Goal: Task Accomplishment & Management: Complete application form

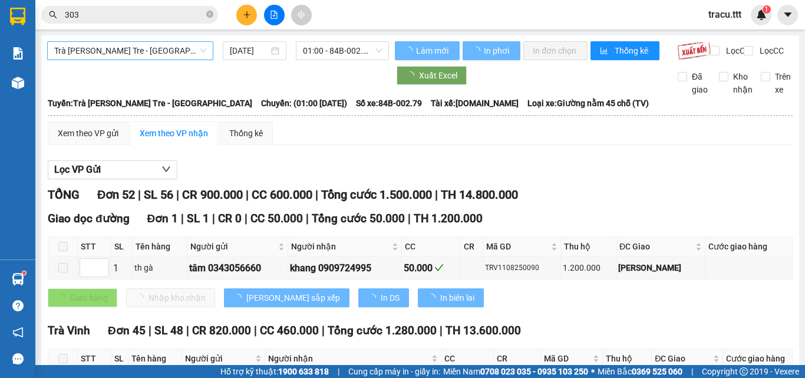
type input "[DATE]"
click at [199, 52] on span "Trà [PERSON_NAME] Tre - [GEOGRAPHIC_DATA]" at bounding box center [130, 51] width 152 height 18
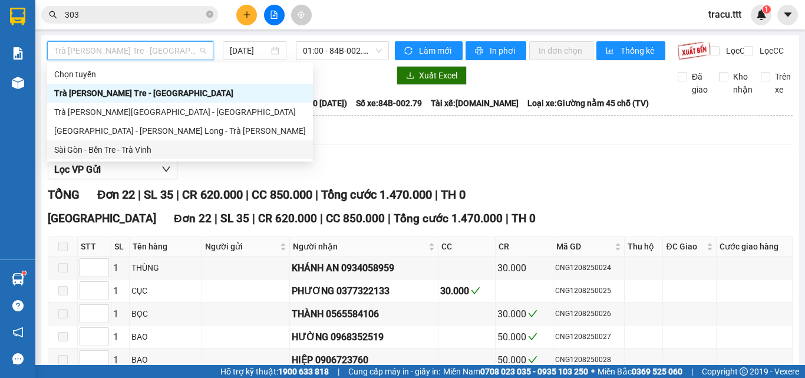
click at [163, 149] on div "Sài Gòn - Bến Tre - Trà Vinh" at bounding box center [180, 149] width 252 height 13
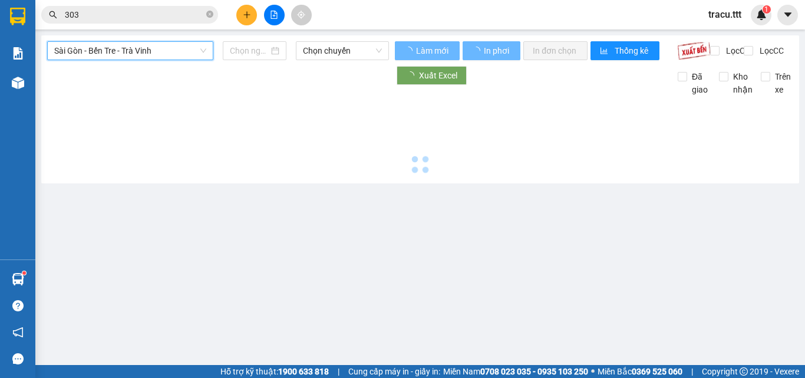
type input "[DATE]"
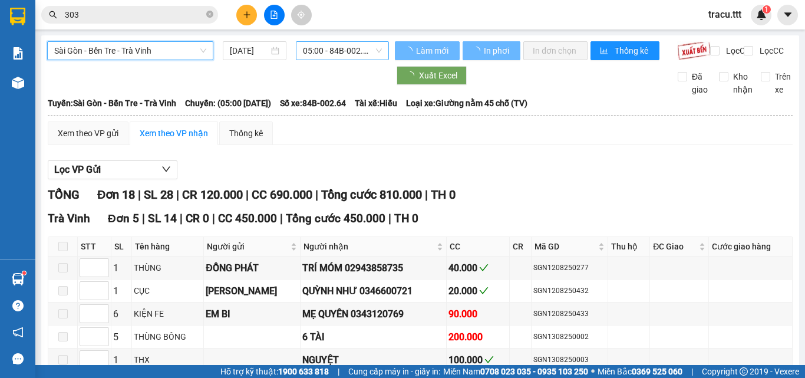
click at [324, 51] on span "05:00 - 84B-002.64" at bounding box center [342, 51] width 79 height 18
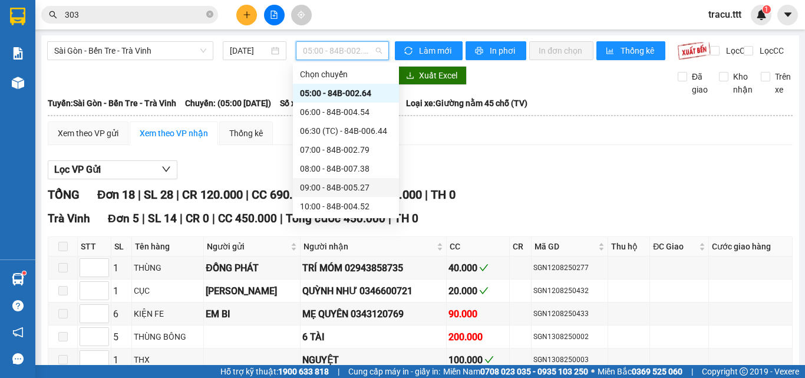
click at [337, 190] on div "09:00 - 84B-005.27" at bounding box center [346, 187] width 92 height 13
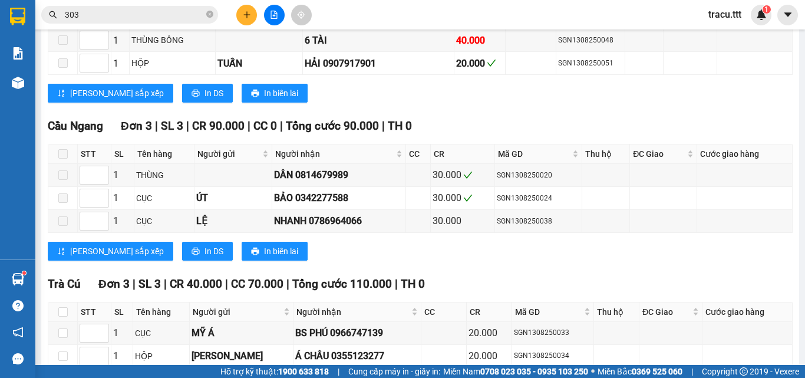
scroll to position [825, 0]
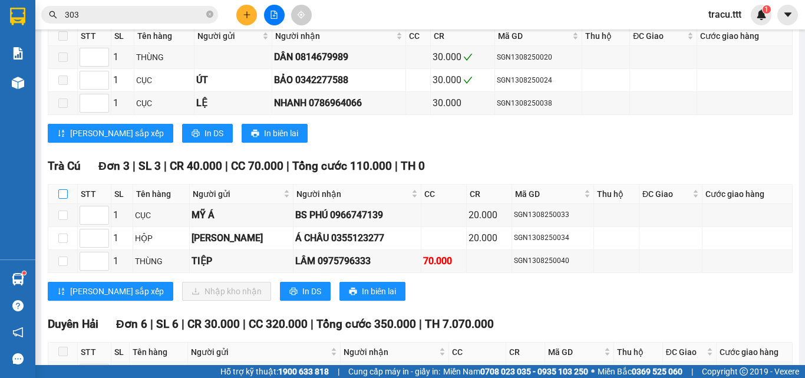
click at [61, 197] on label at bounding box center [62, 193] width 9 height 13
click at [61, 197] on input "checkbox" at bounding box center [62, 193] width 9 height 9
checkbox input "true"
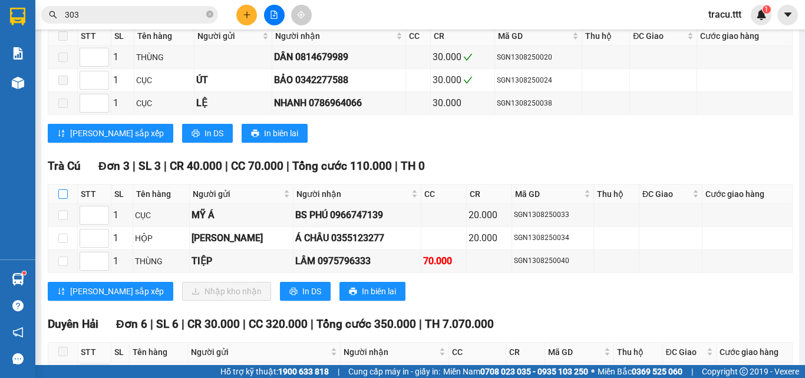
checkbox input "true"
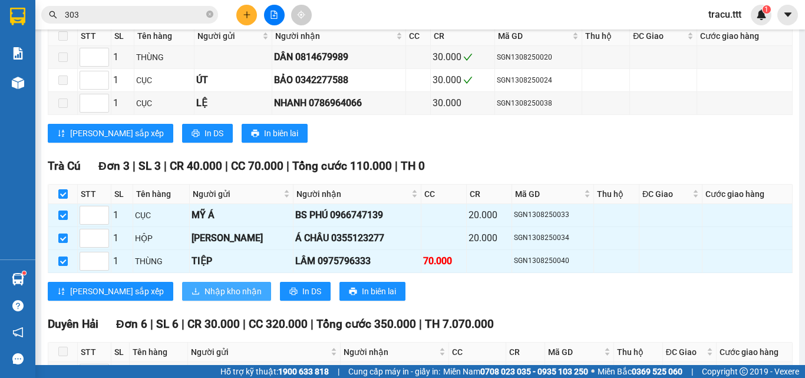
click at [205, 298] on span "Nhập kho nhận" at bounding box center [233, 291] width 57 height 13
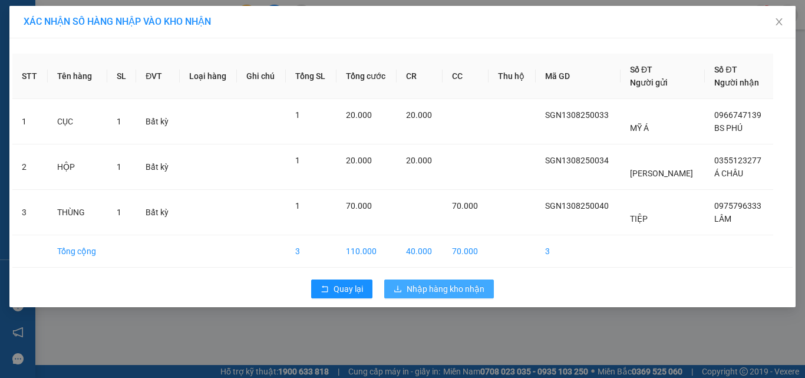
click at [442, 292] on span "Nhập hàng kho nhận" at bounding box center [446, 288] width 78 height 13
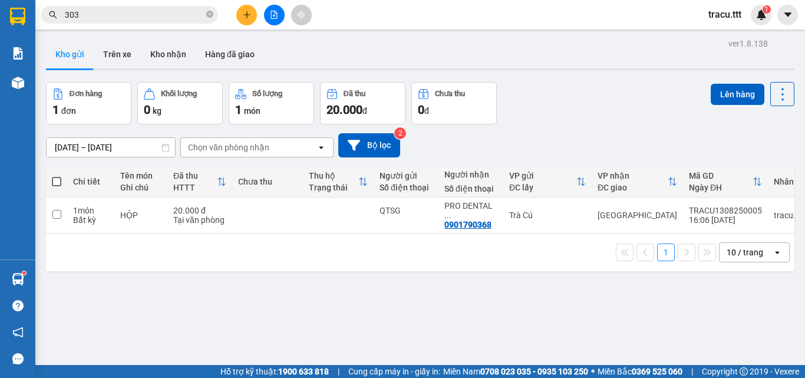
click at [256, 13] on button at bounding box center [246, 15] width 21 height 21
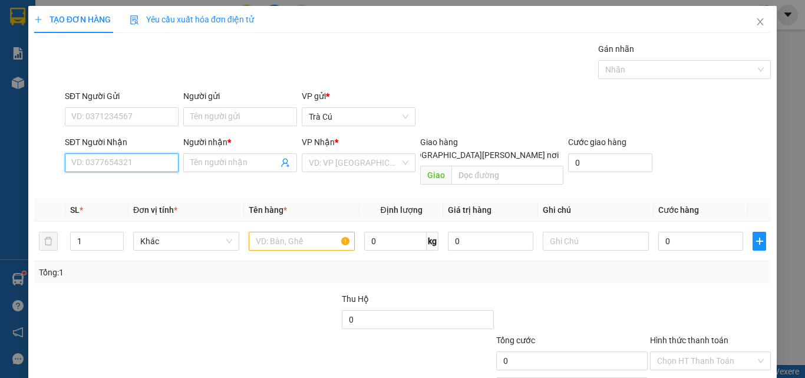
click at [137, 164] on input "SĐT Người Nhận" at bounding box center [122, 162] width 114 height 19
click at [96, 180] on div "02837510076 - LABO ASIA" at bounding box center [120, 186] width 98 height 13
type input "02837510076"
type input "LABO ASIA"
type input "02837510076"
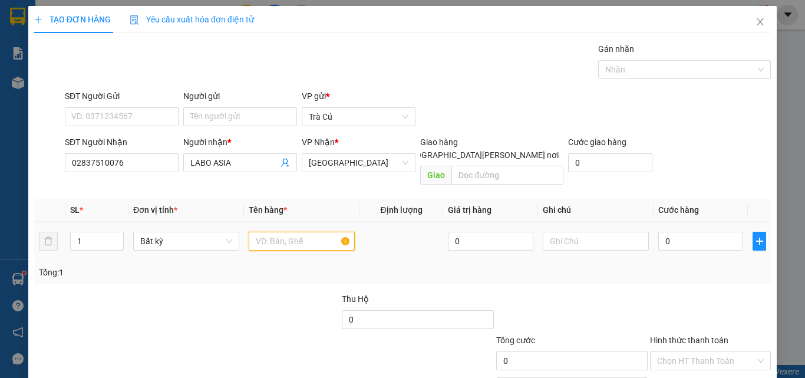
click at [311, 232] on input "text" at bounding box center [302, 241] width 106 height 19
type input "HỘP"
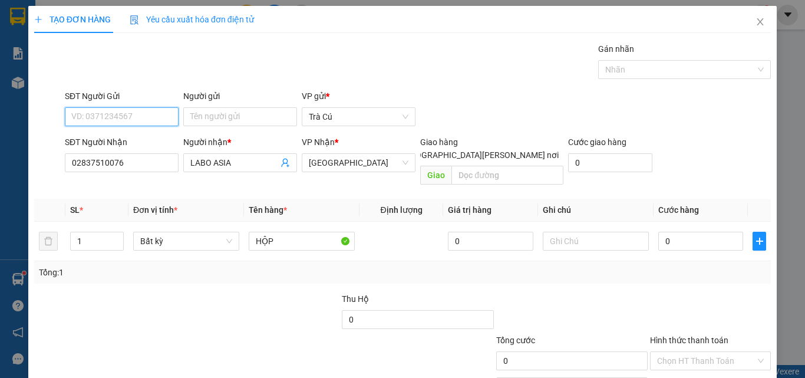
click at [141, 113] on input "SĐT Người Gửi" at bounding box center [122, 116] width 114 height 19
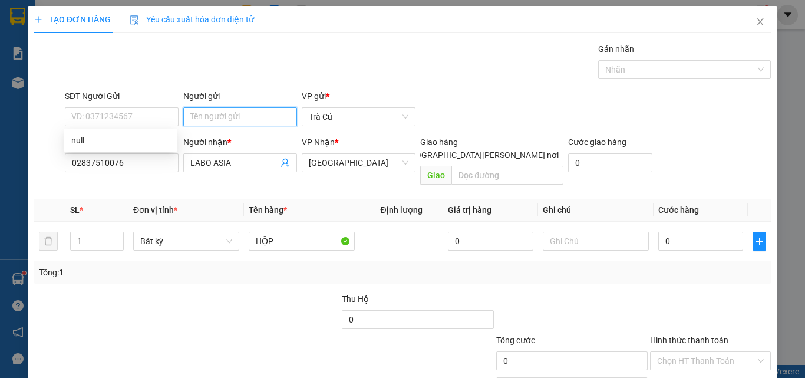
click at [187, 116] on input "Người gửi" at bounding box center [240, 116] width 114 height 19
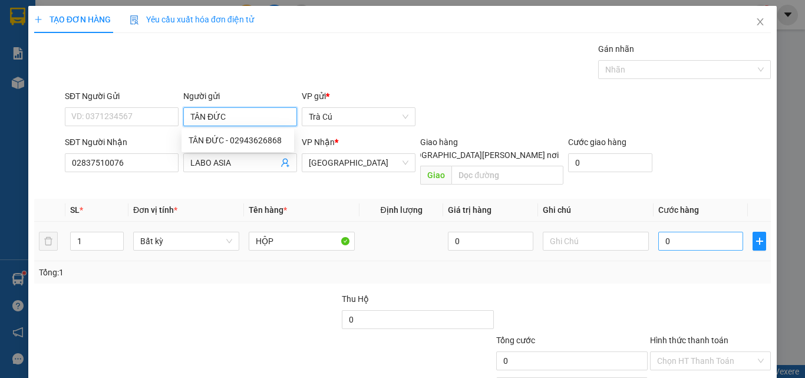
type input "TÂN ĐỨC"
click at [703, 232] on input "0" at bounding box center [700, 241] width 85 height 19
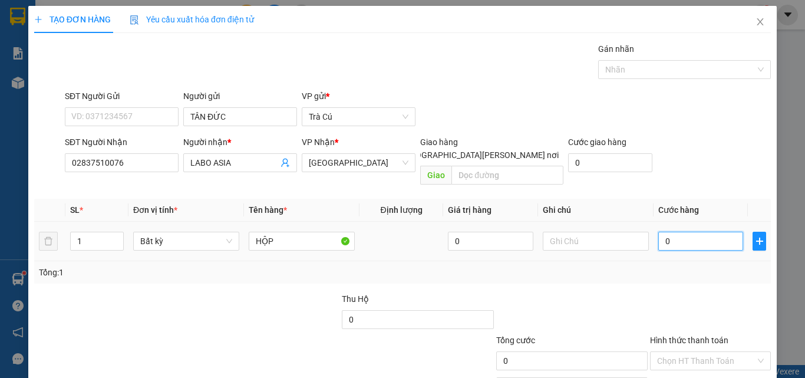
type input "2"
type input "20"
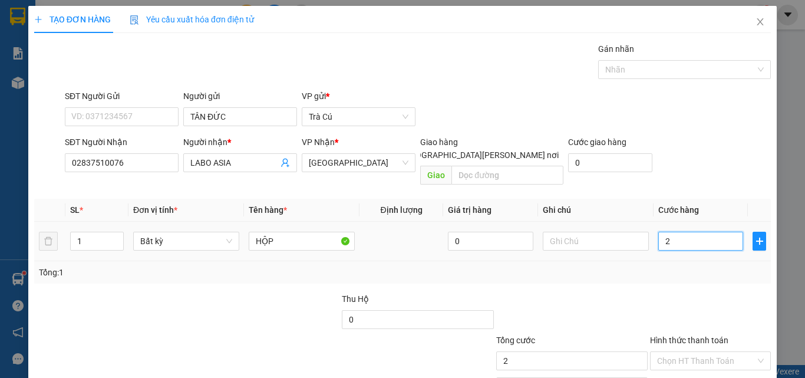
type input "20"
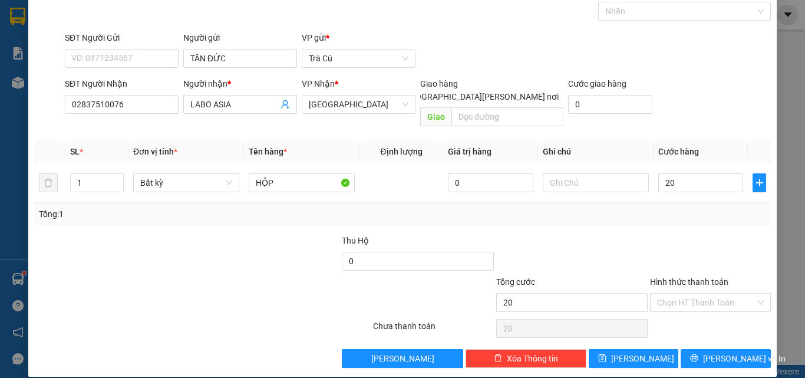
type input "20.000"
click at [745, 300] on div "Hình thức thanh toán Chọn HT Thanh Toán" at bounding box center [710, 295] width 121 height 41
drag, startPoint x: 709, startPoint y: 291, endPoint x: 710, endPoint y: 297, distance: 6.2
click at [709, 294] on input "Hình thức thanh toán" at bounding box center [706, 303] width 98 height 18
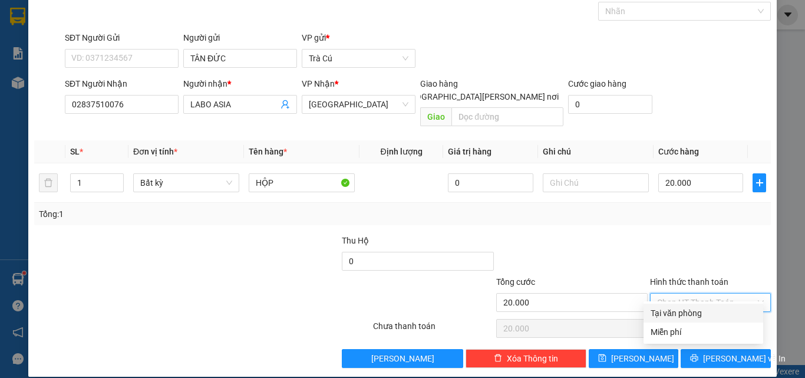
click at [709, 311] on div "Tại văn phòng" at bounding box center [704, 313] width 106 height 13
type input "0"
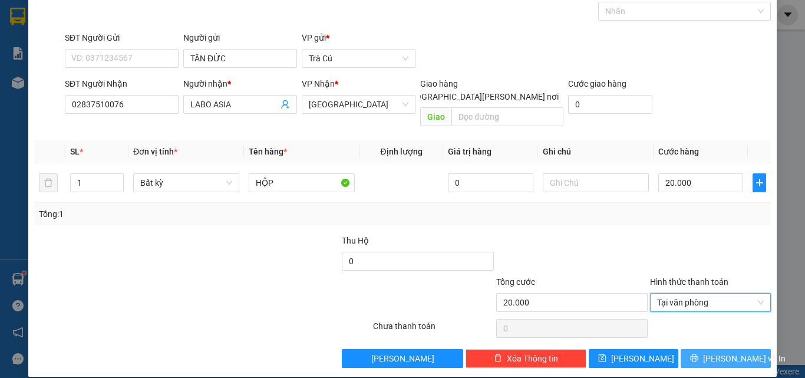
click at [699, 354] on icon "printer" at bounding box center [694, 358] width 8 height 8
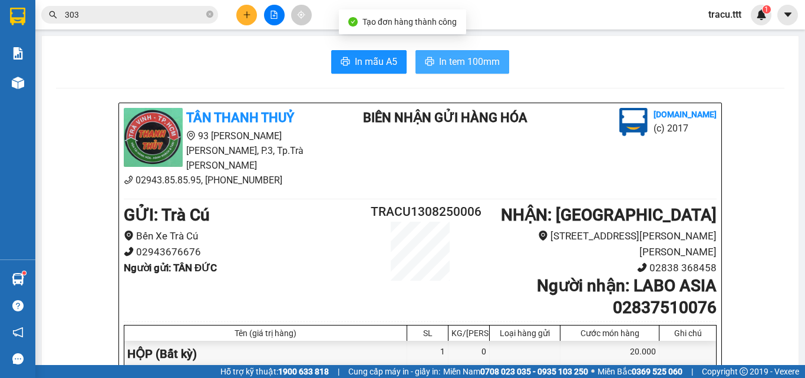
click at [467, 61] on span "In tem 100mm" at bounding box center [469, 61] width 61 height 15
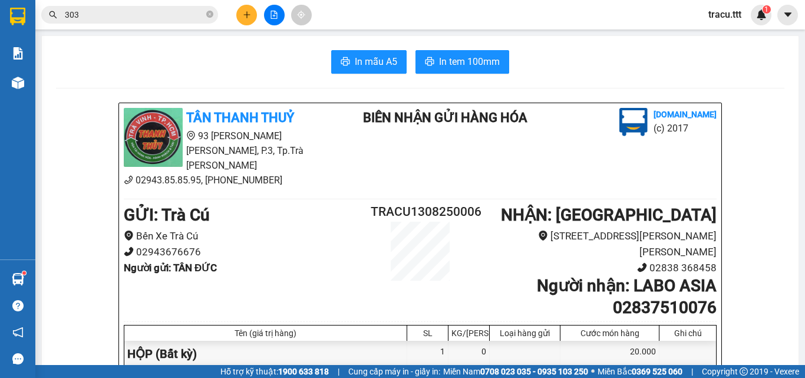
click at [238, 9] on button at bounding box center [246, 15] width 21 height 21
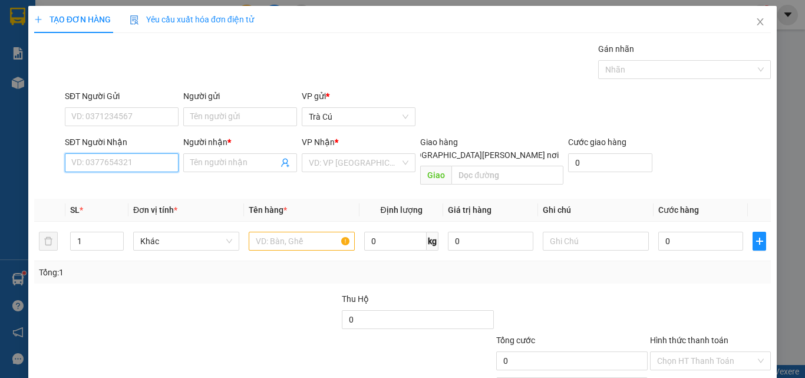
click at [120, 154] on input "SĐT Người Nhận" at bounding box center [122, 162] width 114 height 19
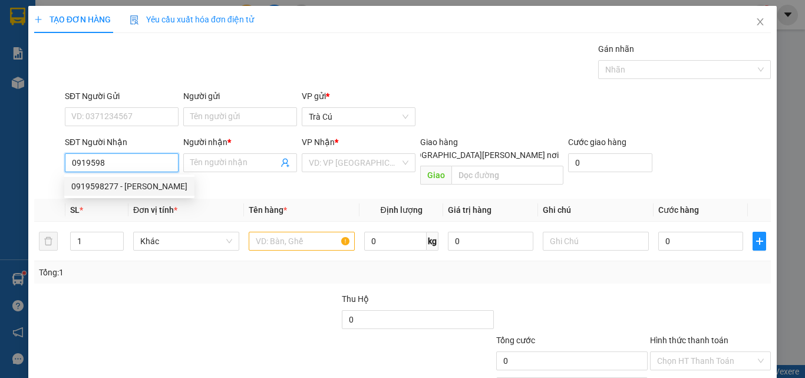
click at [82, 185] on div "0919598277 - [PERSON_NAME]" at bounding box center [129, 186] width 116 height 13
type input "0919598277"
type input "[PERSON_NAME]"
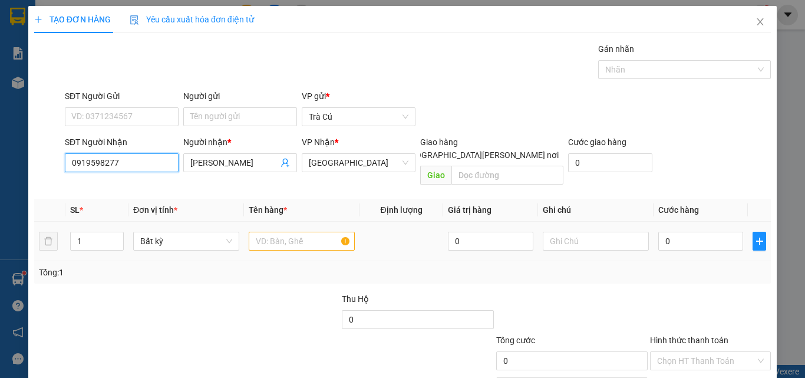
type input "0919598277"
click at [310, 232] on input "text" at bounding box center [302, 241] width 106 height 19
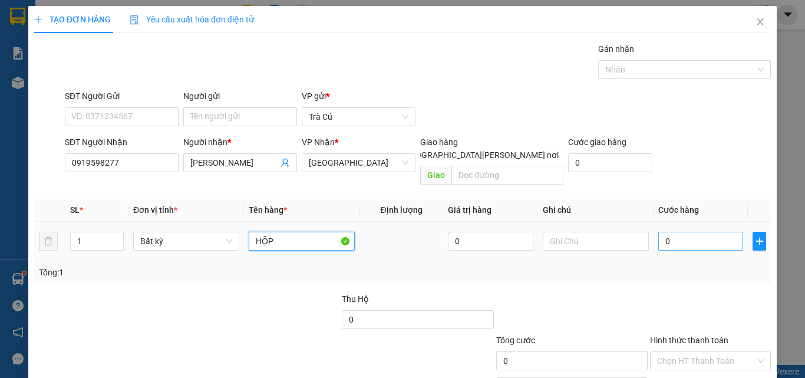
type input "HỘP"
click at [690, 232] on input "0" at bounding box center [700, 241] width 85 height 19
type input "2"
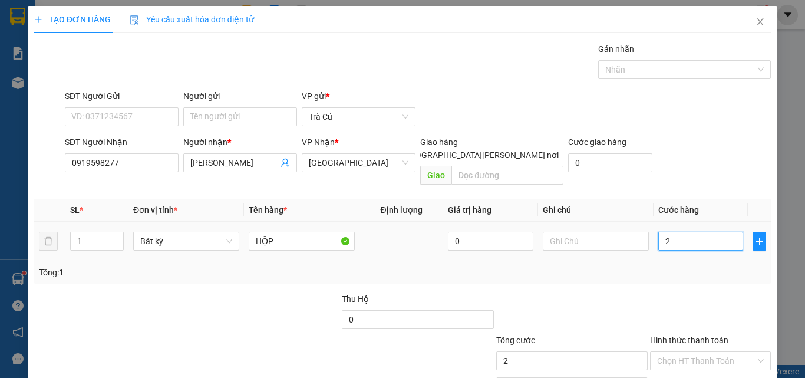
type input "20"
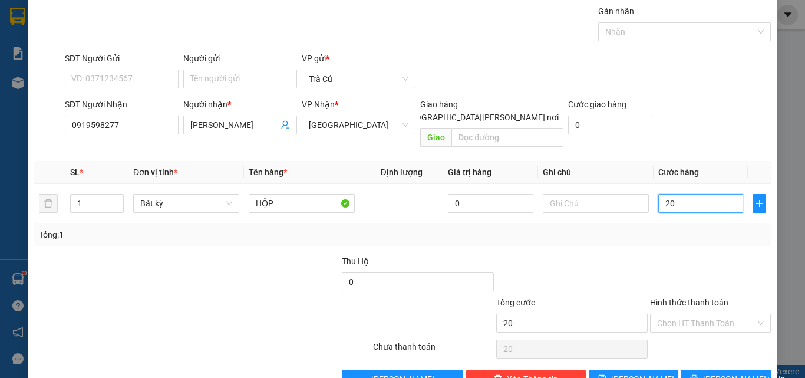
scroll to position [58, 0]
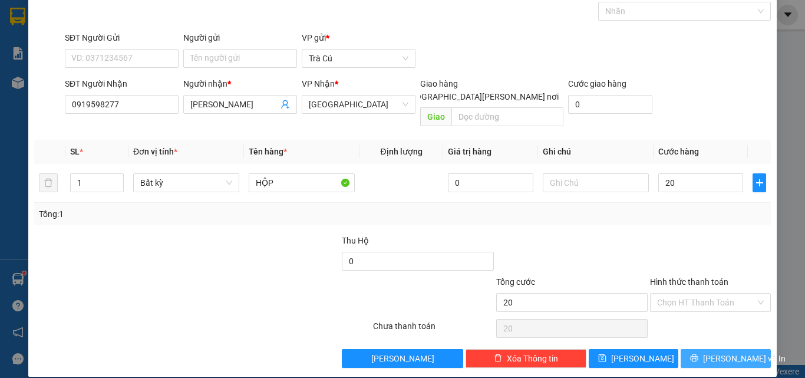
type input "20.000"
click at [689, 349] on button "[PERSON_NAME] và In" at bounding box center [726, 358] width 90 height 19
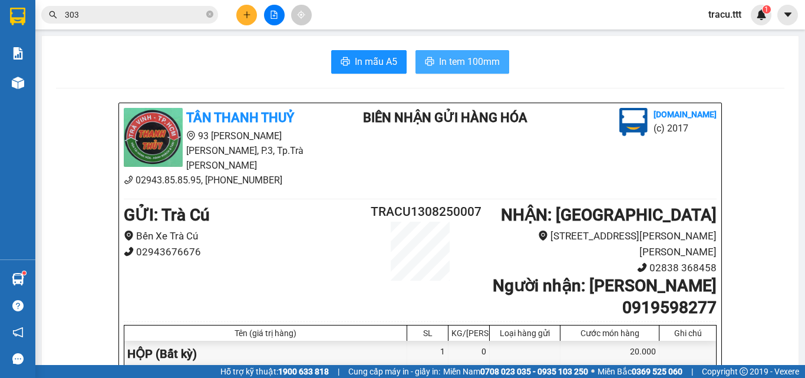
click at [439, 64] on span "In tem 100mm" at bounding box center [469, 61] width 61 height 15
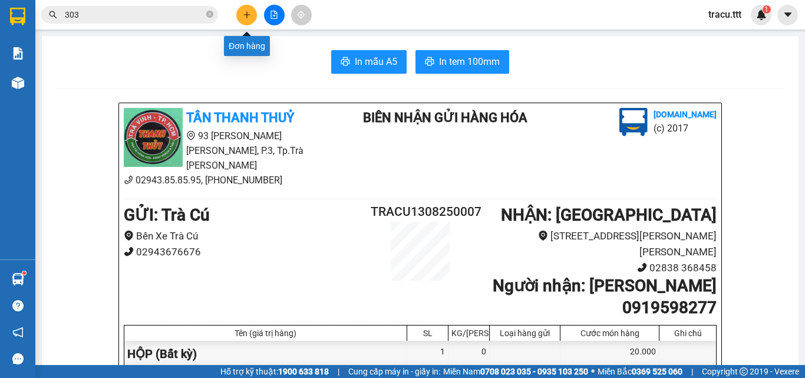
click at [251, 15] on icon "plus" at bounding box center [247, 15] width 8 height 8
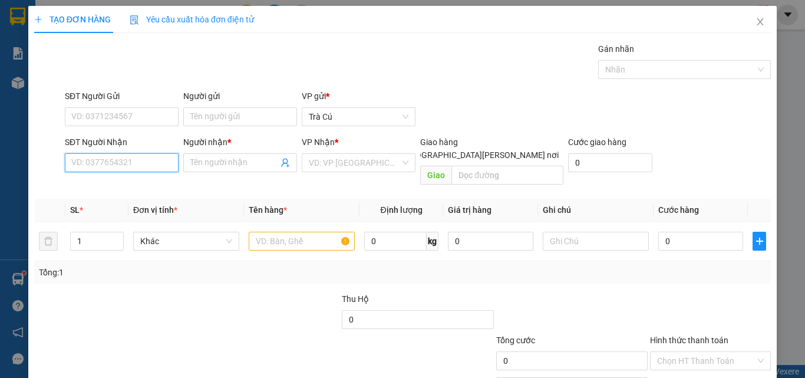
click at [148, 172] on input "SĐT Người Nhận" at bounding box center [122, 162] width 114 height 19
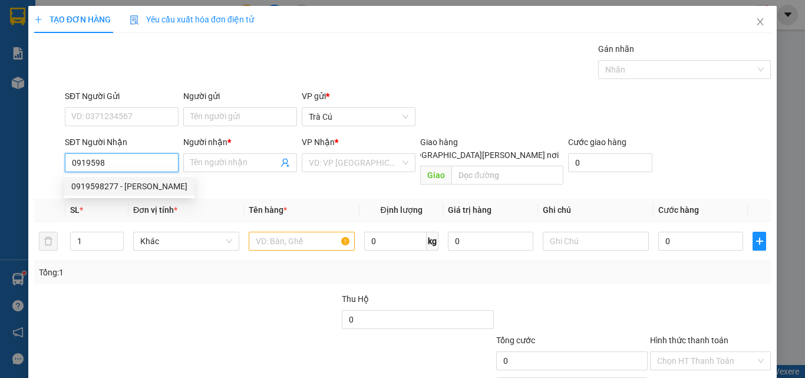
click at [137, 182] on div "0919598277 - [PERSON_NAME]" at bounding box center [129, 186] width 116 height 13
type input "0919598277"
type input "[PERSON_NAME]"
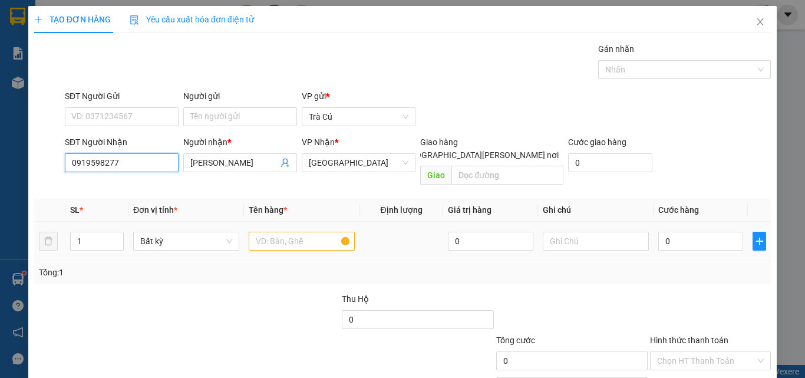
type input "0919598277"
click at [249, 232] on input "text" at bounding box center [302, 241] width 106 height 19
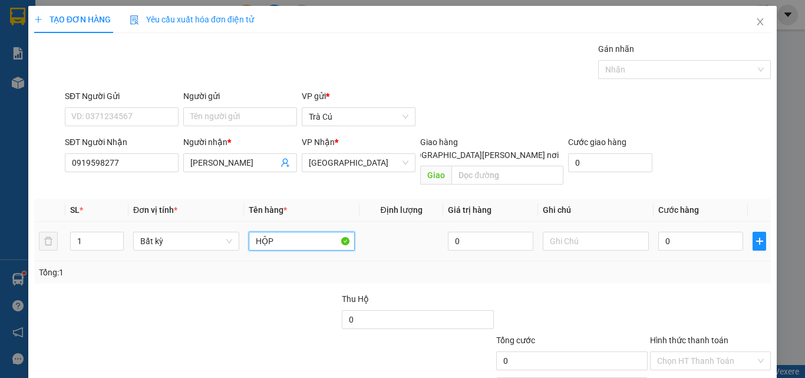
type input "HỘP"
click at [682, 247] on td "0" at bounding box center [701, 241] width 94 height 39
click at [686, 232] on input "0" at bounding box center [700, 241] width 85 height 19
type input "2"
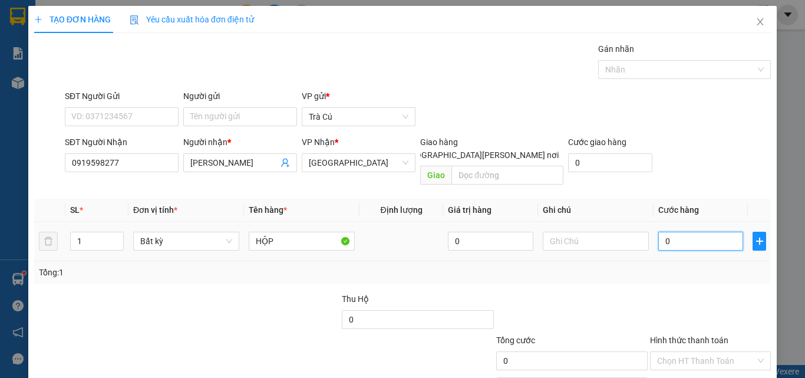
type input "2"
type input "20"
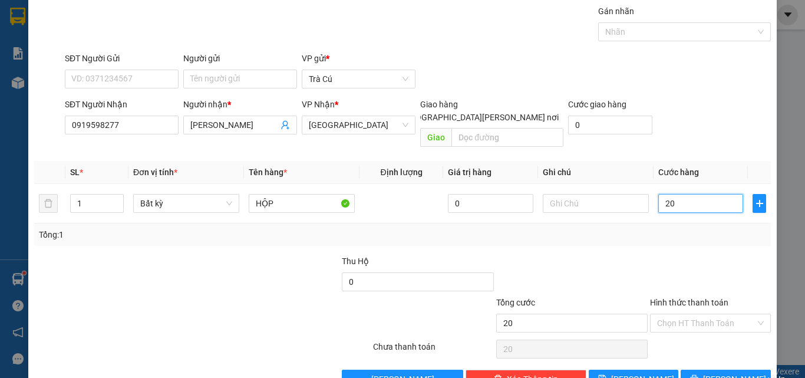
scroll to position [58, 0]
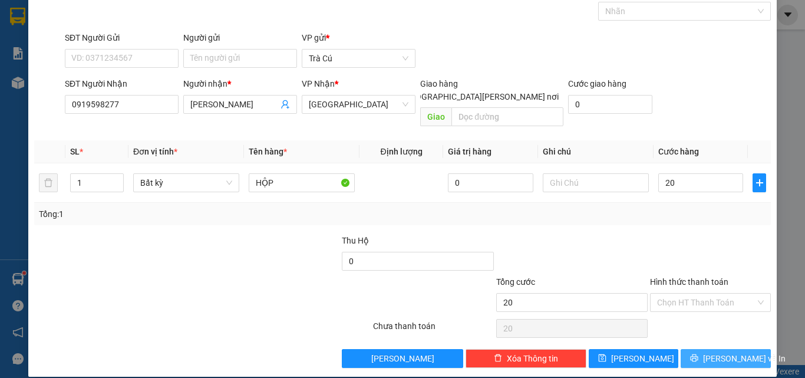
type input "20.000"
click at [699, 354] on icon "printer" at bounding box center [694, 358] width 8 height 8
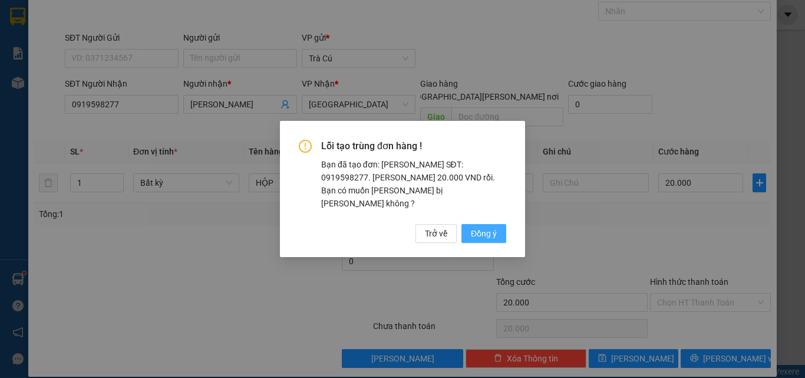
click at [483, 227] on span "Đồng ý" at bounding box center [484, 233] width 26 height 13
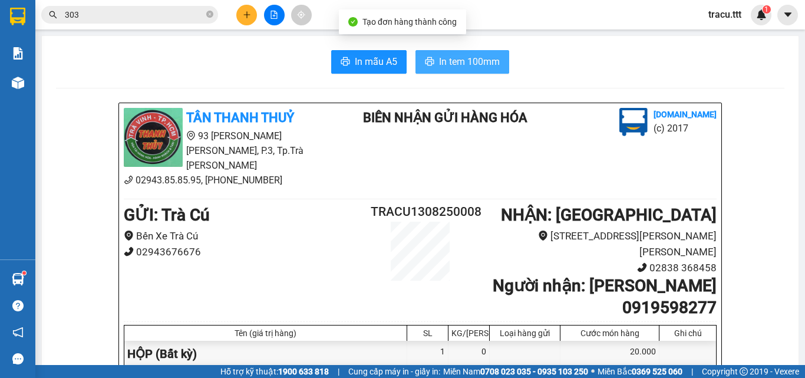
click at [449, 58] on span "In tem 100mm" at bounding box center [469, 61] width 61 height 15
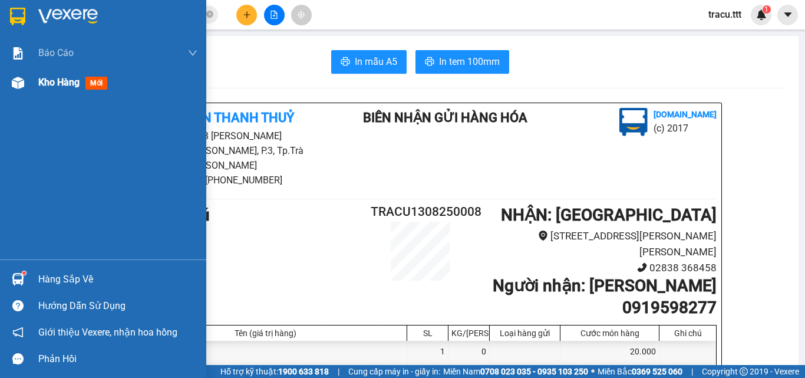
click at [62, 85] on span "Kho hàng" at bounding box center [58, 82] width 41 height 11
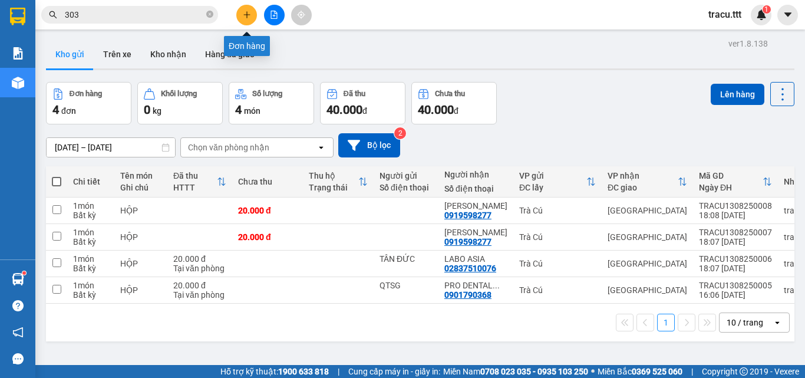
click at [251, 21] on button at bounding box center [246, 15] width 21 height 21
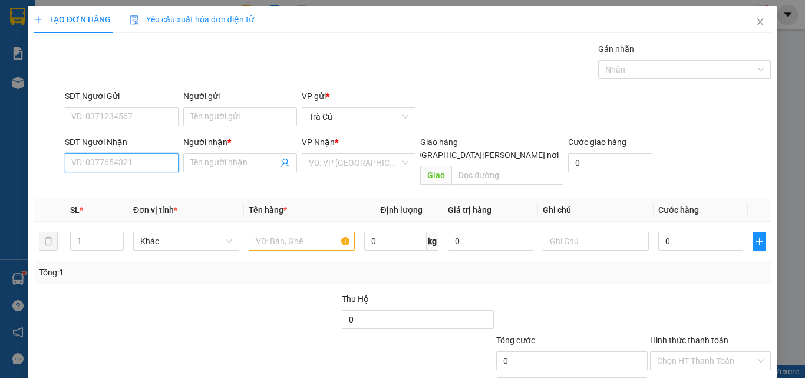
click at [111, 163] on input "SĐT Người Nhận" at bounding box center [122, 162] width 114 height 19
type input "0903961695"
click at [228, 166] on input "Người nhận *" at bounding box center [234, 162] width 88 height 13
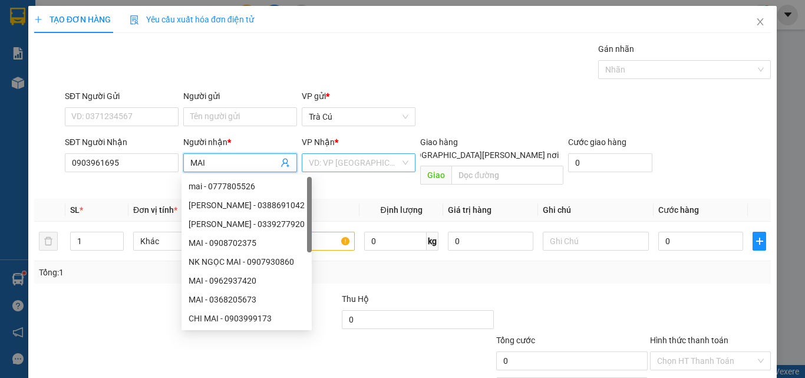
type input "MAI"
click at [329, 162] on input "search" at bounding box center [354, 163] width 91 height 18
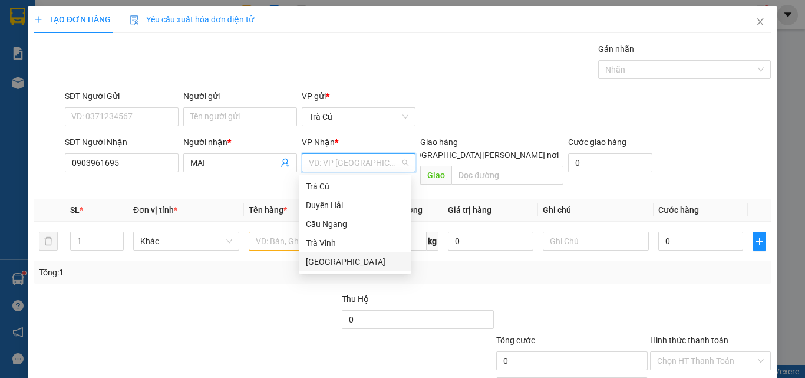
click at [326, 263] on div "[GEOGRAPHIC_DATA]" at bounding box center [355, 261] width 98 height 13
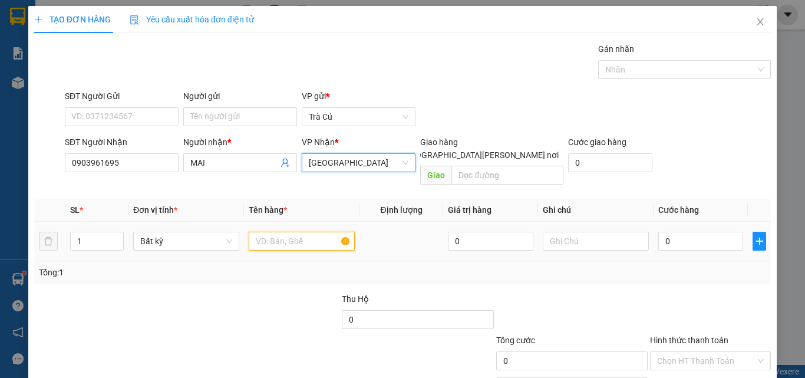
click at [267, 232] on input "text" at bounding box center [302, 241] width 106 height 19
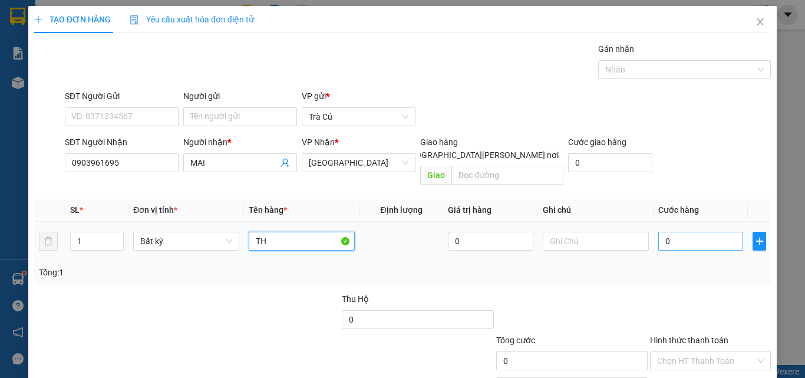
type input "TH"
click at [670, 232] on input "0" at bounding box center [700, 241] width 85 height 19
type input "3"
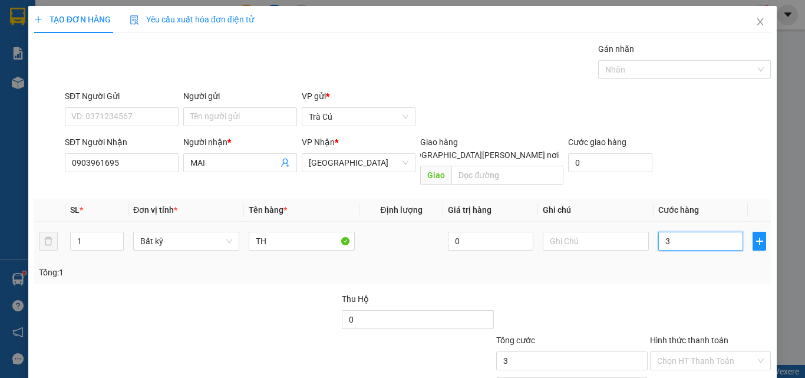
type input "30"
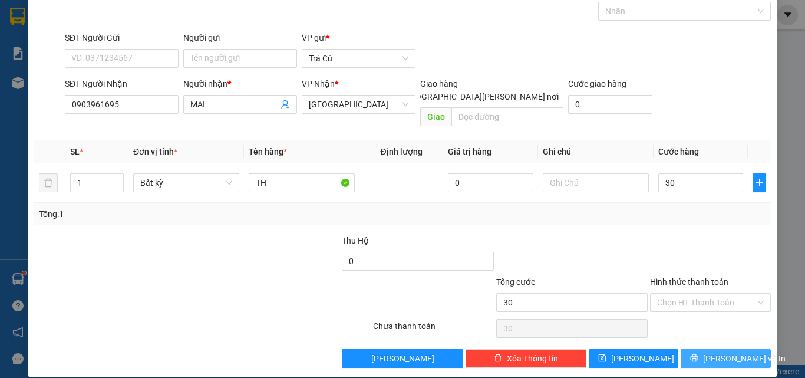
type input "30.000"
click at [686, 349] on button "[PERSON_NAME] và In" at bounding box center [726, 358] width 90 height 19
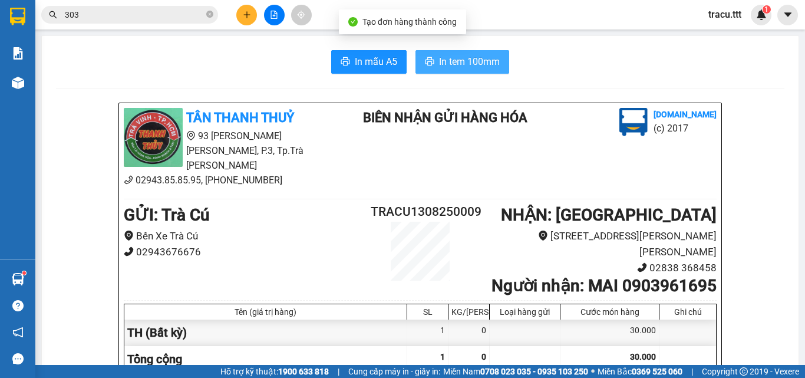
click at [429, 51] on button "In tem 100mm" at bounding box center [463, 62] width 94 height 24
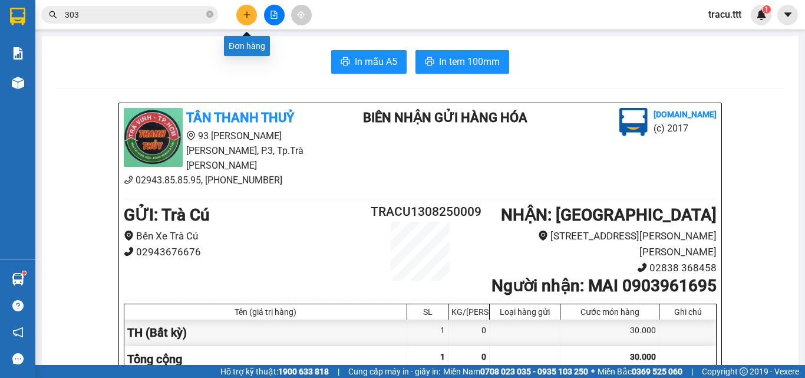
click at [243, 20] on button at bounding box center [246, 15] width 21 height 21
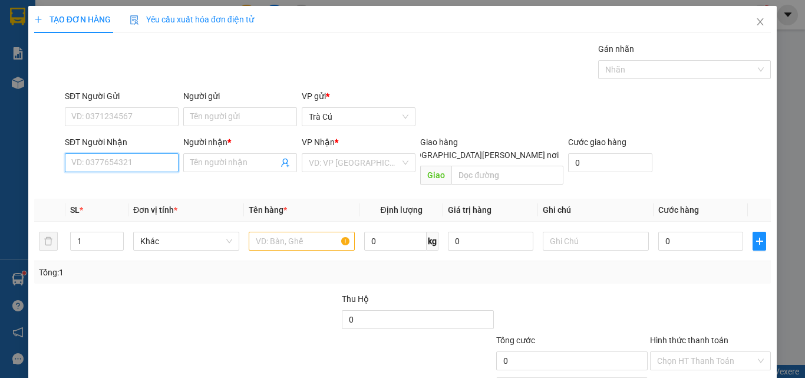
click at [149, 167] on input "SĐT Người Nhận" at bounding box center [122, 162] width 114 height 19
click at [122, 183] on div "0908904029 - HÒA" at bounding box center [120, 186] width 98 height 13
type input "0908904029"
type input "HÒA"
type input "0908904029"
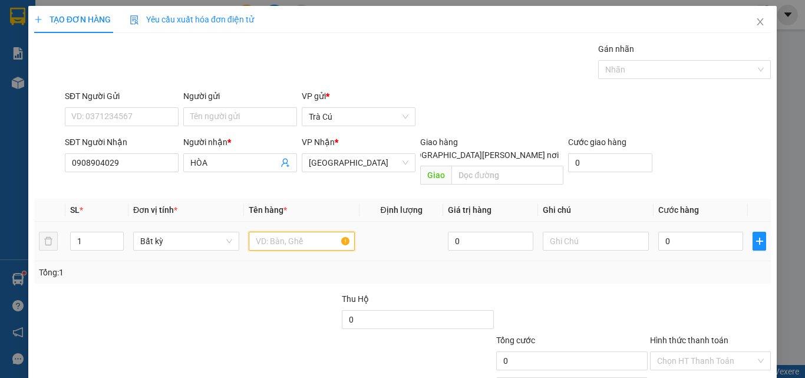
click at [297, 232] on input "text" at bounding box center [302, 241] width 106 height 19
type input "BAO"
click at [682, 232] on input "0" at bounding box center [700, 241] width 85 height 19
type input "4"
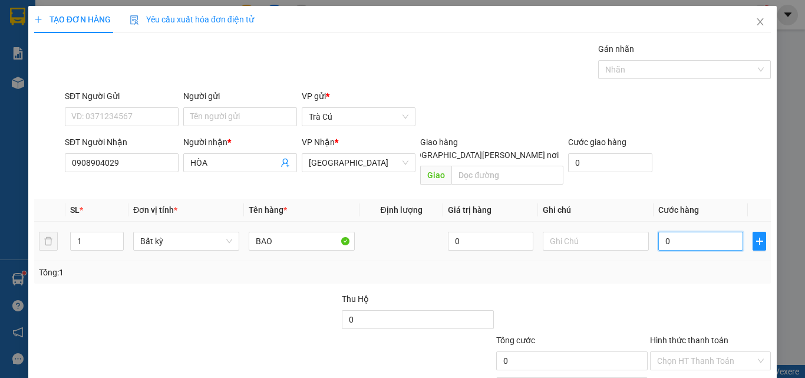
type input "4"
type input "40"
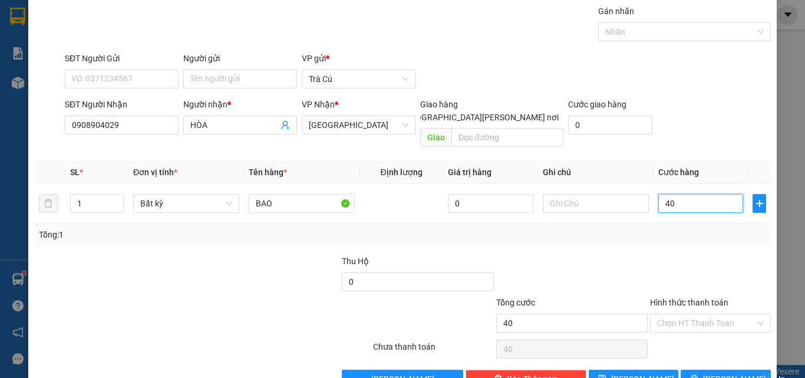
scroll to position [58, 0]
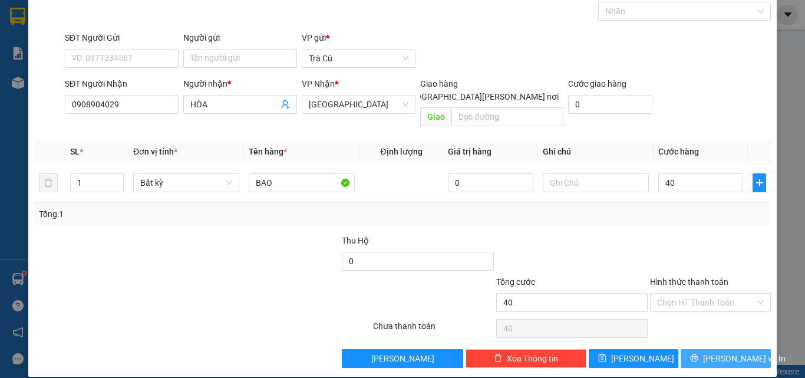
type input "40.000"
click at [701, 349] on button "[PERSON_NAME] và In" at bounding box center [726, 358] width 90 height 19
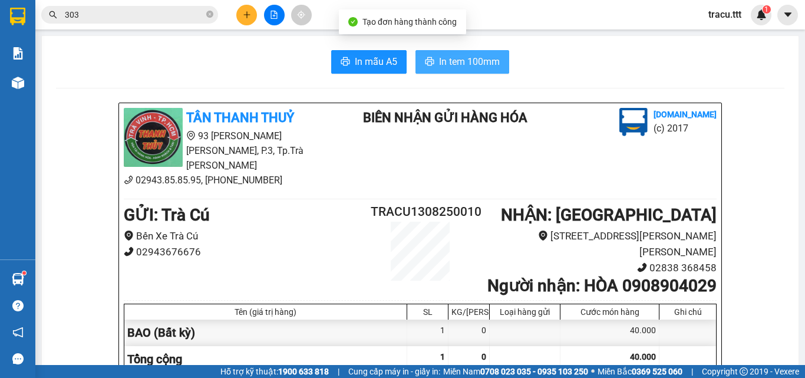
click at [467, 61] on span "In tem 100mm" at bounding box center [469, 61] width 61 height 15
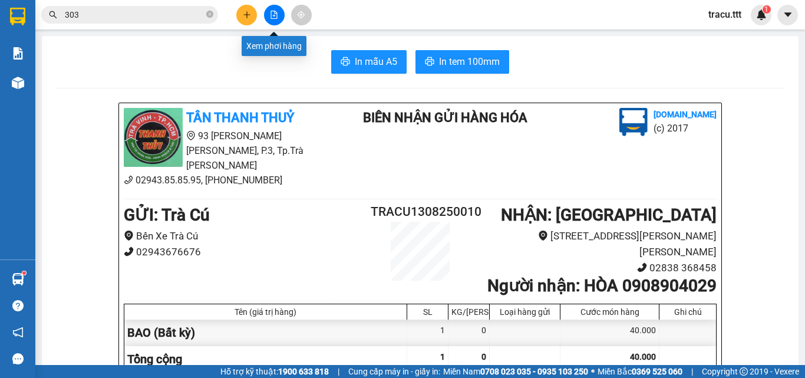
click at [275, 18] on icon "file-add" at bounding box center [274, 15] width 6 height 8
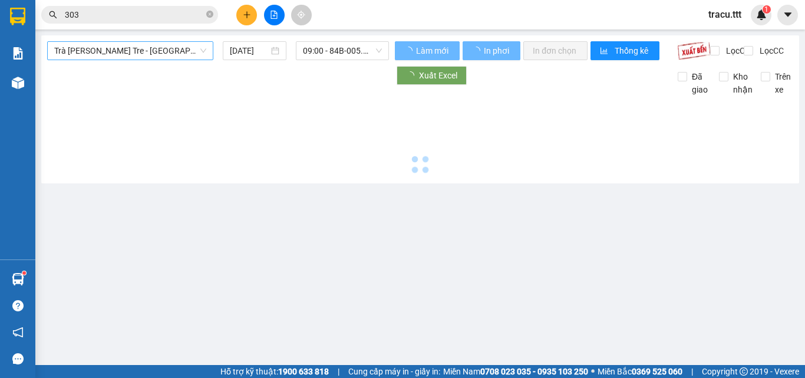
click at [170, 50] on span "Trà [PERSON_NAME] Tre - [GEOGRAPHIC_DATA]" at bounding box center [130, 51] width 152 height 18
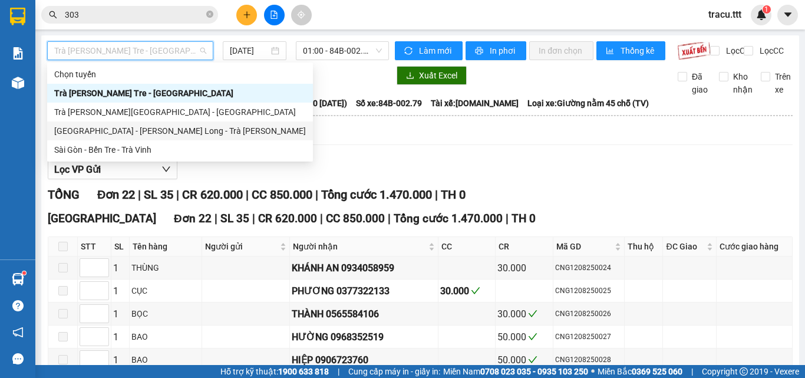
click at [112, 137] on div "[GEOGRAPHIC_DATA] - [PERSON_NAME] Long - Trà [PERSON_NAME]" at bounding box center [180, 130] width 266 height 19
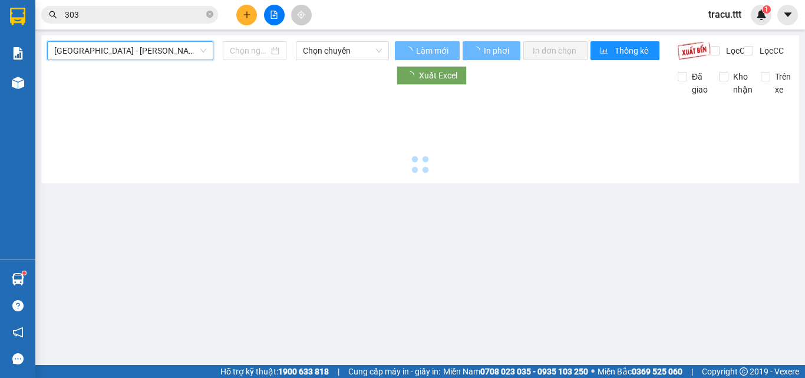
type input "[DATE]"
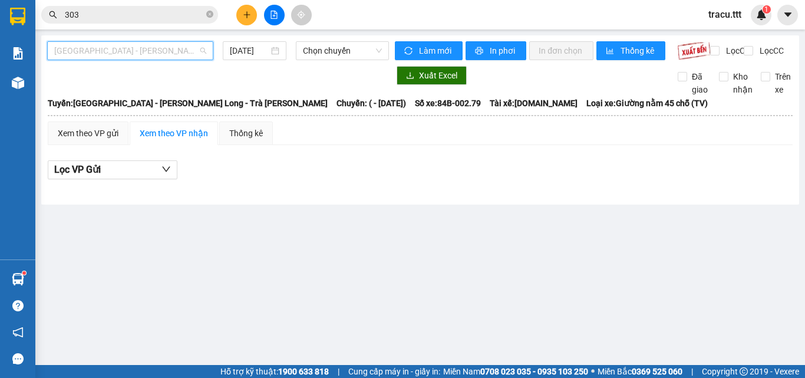
click at [153, 58] on span "[GEOGRAPHIC_DATA] - [PERSON_NAME] Long - Trà [PERSON_NAME]" at bounding box center [130, 51] width 152 height 18
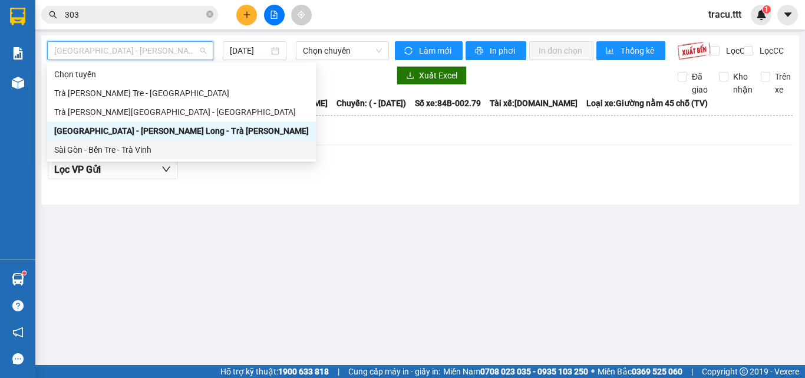
click at [151, 154] on div "Sài Gòn - Bến Tre - Trà Vinh" at bounding box center [181, 149] width 255 height 13
type input "[DATE]"
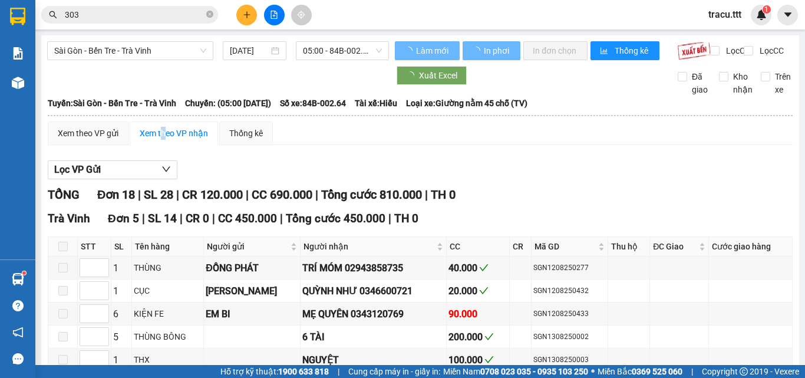
drag, startPoint x: 176, startPoint y: 124, endPoint x: 316, endPoint y: 60, distance: 153.8
click at [318, 54] on span "05:00 - 84B-002.64" at bounding box center [342, 51] width 79 height 18
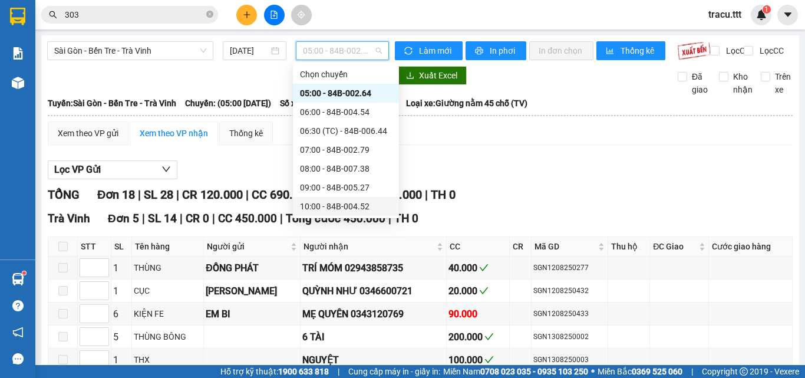
click at [342, 209] on div "10:00 - 84B-004.52" at bounding box center [346, 206] width 92 height 13
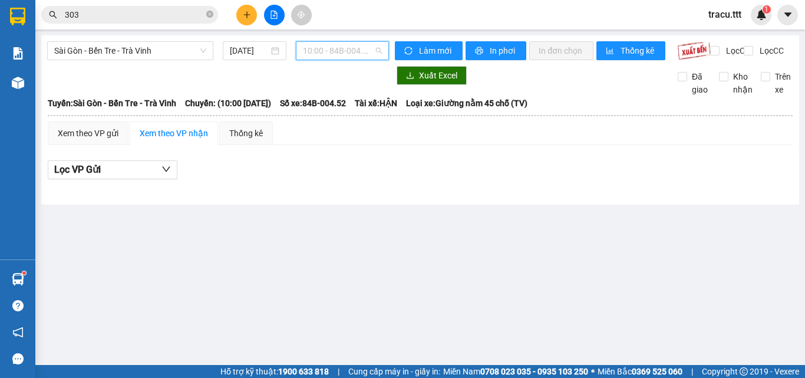
click at [358, 50] on span "10:00 - 84B-004.52" at bounding box center [342, 51] width 79 height 18
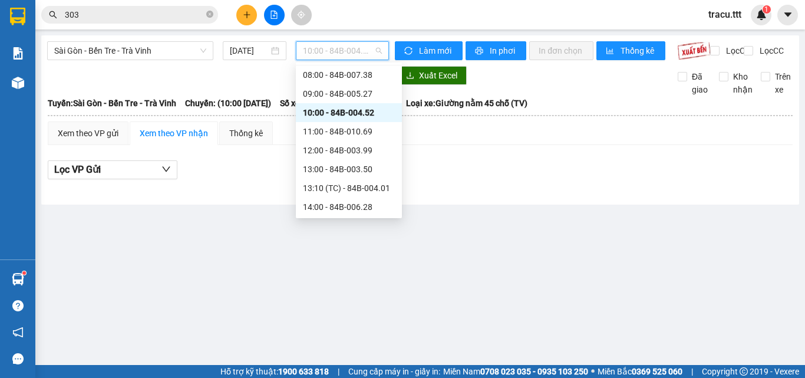
scroll to position [118, 0]
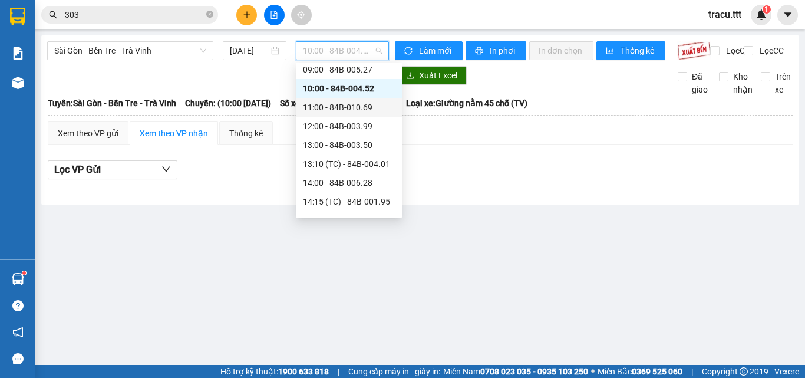
click at [361, 107] on div "11:00 - 84B-010.69" at bounding box center [349, 107] width 92 height 13
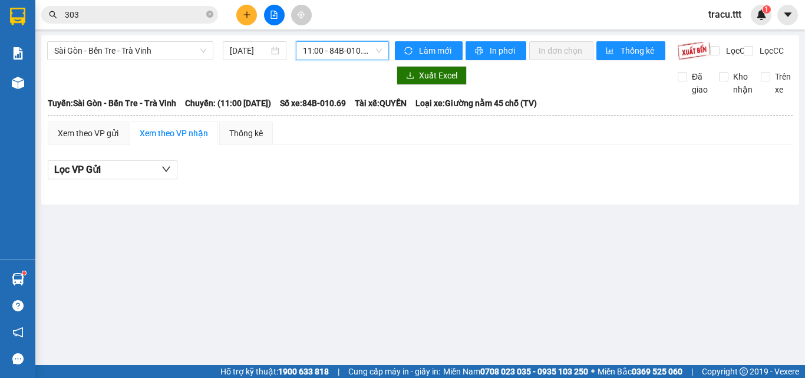
click at [324, 45] on span "11:00 - 84B-010.69" at bounding box center [342, 51] width 79 height 18
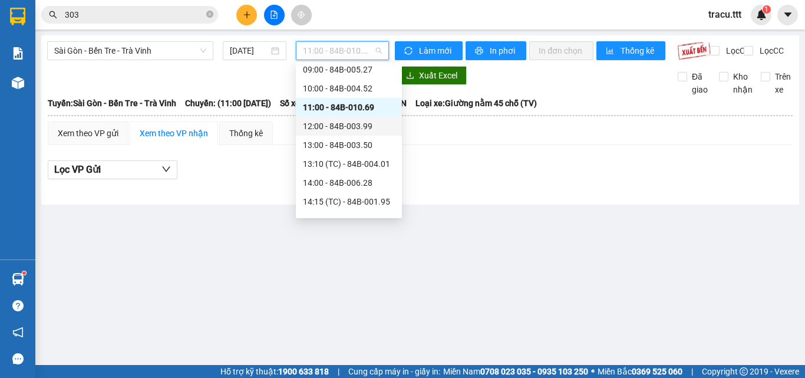
click at [361, 127] on div "12:00 - 84B-003.99" at bounding box center [349, 126] width 92 height 13
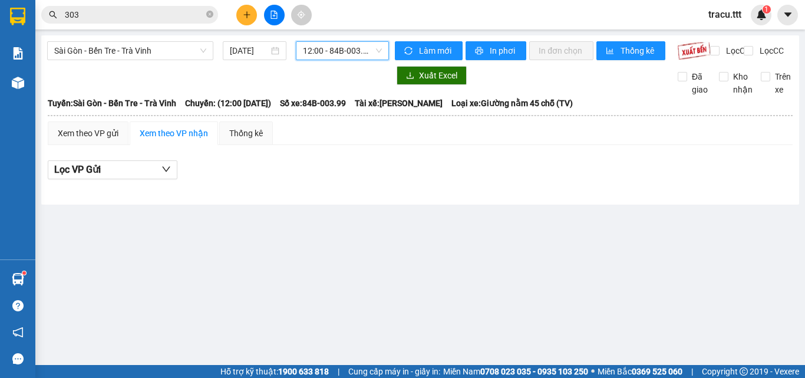
click at [365, 58] on span "12:00 - 84B-003.99" at bounding box center [342, 51] width 79 height 18
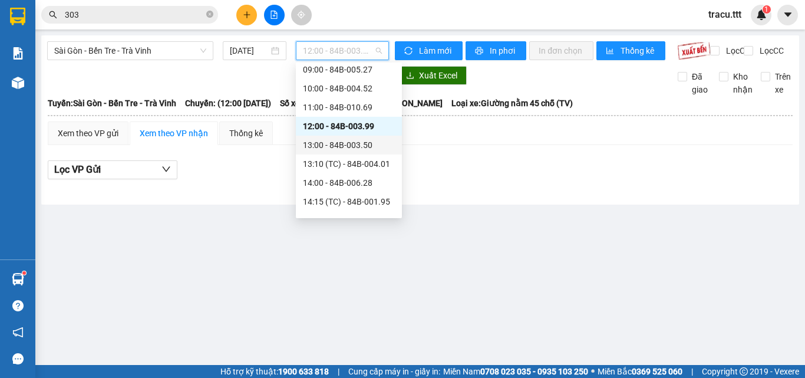
click at [368, 150] on div "13:00 - 84B-003.50" at bounding box center [349, 145] width 92 height 13
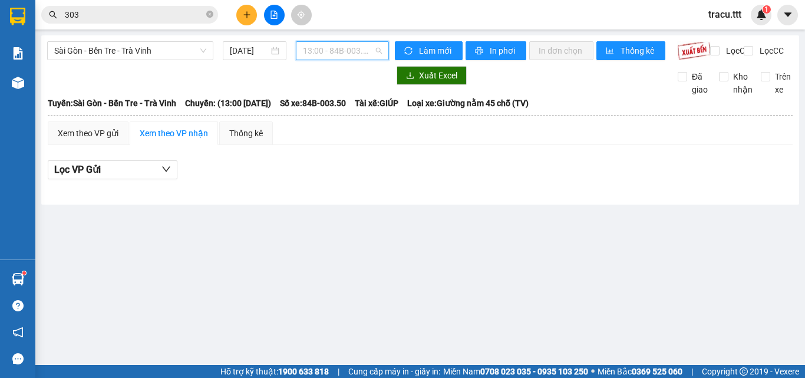
click at [351, 50] on span "13:00 - 84B-003.50" at bounding box center [342, 51] width 79 height 18
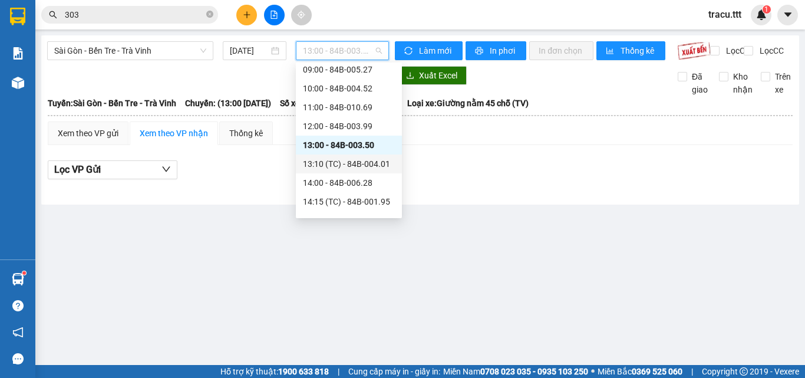
click at [375, 169] on div "13:10 (TC) - 84B-004.01" at bounding box center [349, 163] width 92 height 13
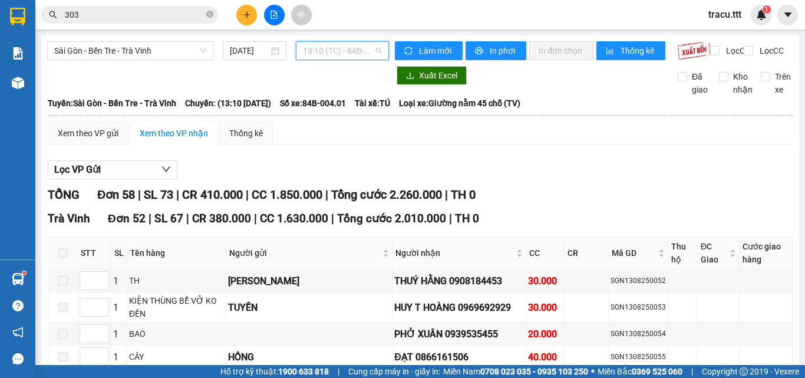
click at [378, 55] on div "13:10 (TC) - 84B-004.01" at bounding box center [342, 50] width 93 height 19
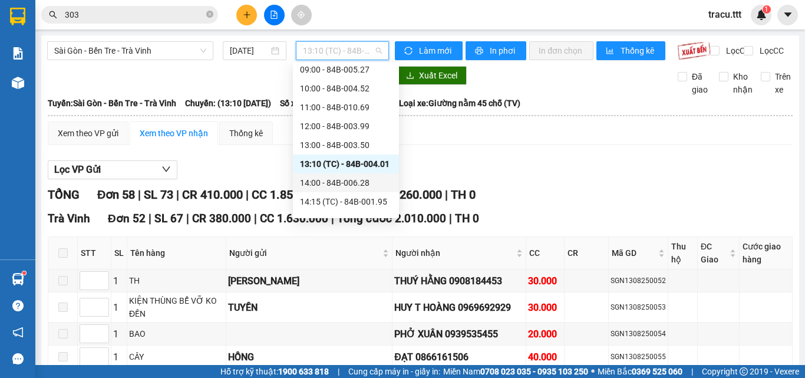
click at [358, 186] on div "14:00 - 84B-006.28" at bounding box center [346, 182] width 92 height 13
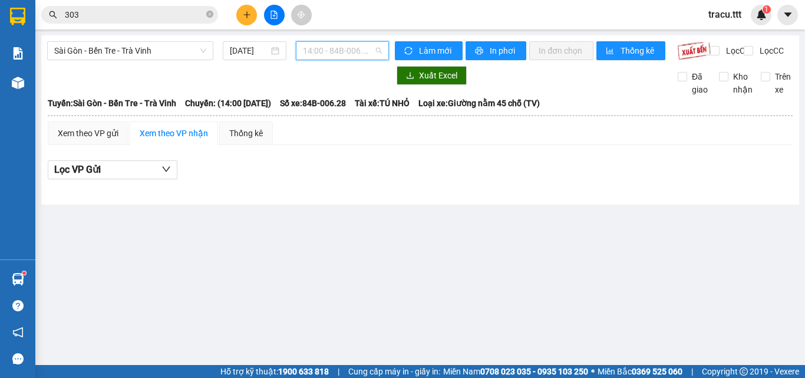
click at [363, 51] on span "14:00 - 84B-006.28" at bounding box center [342, 51] width 79 height 18
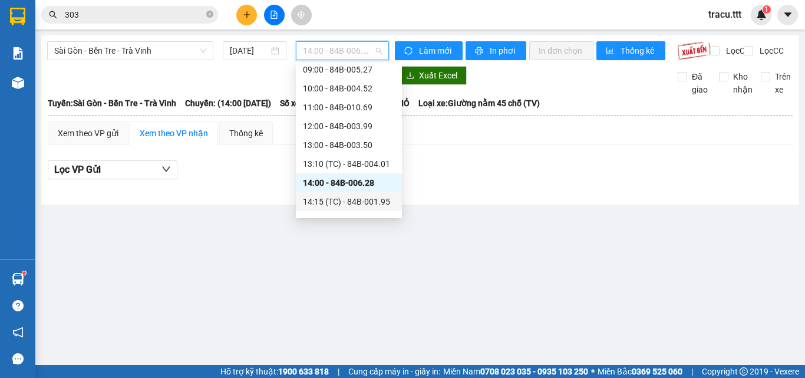
click at [342, 197] on div "14:15 (TC) - 84B-001.95" at bounding box center [349, 201] width 92 height 13
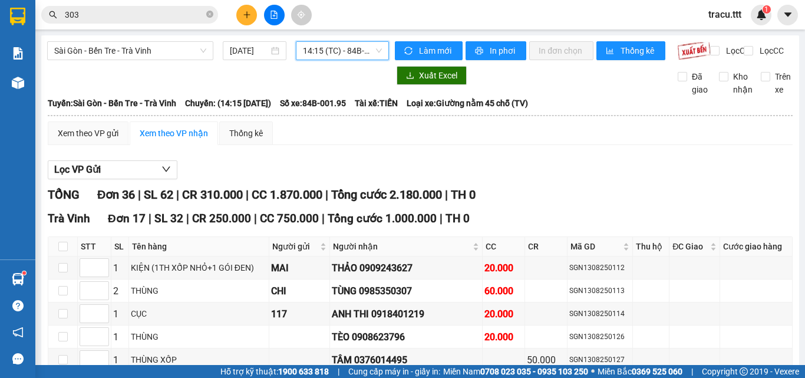
click at [350, 53] on span "14:15 (TC) - 84B-001.95" at bounding box center [342, 51] width 79 height 18
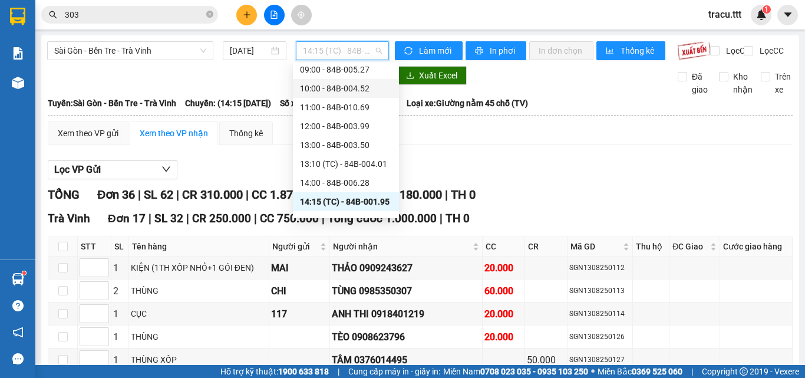
click at [358, 93] on div "10:00 - 84B-004.52" at bounding box center [346, 88] width 92 height 13
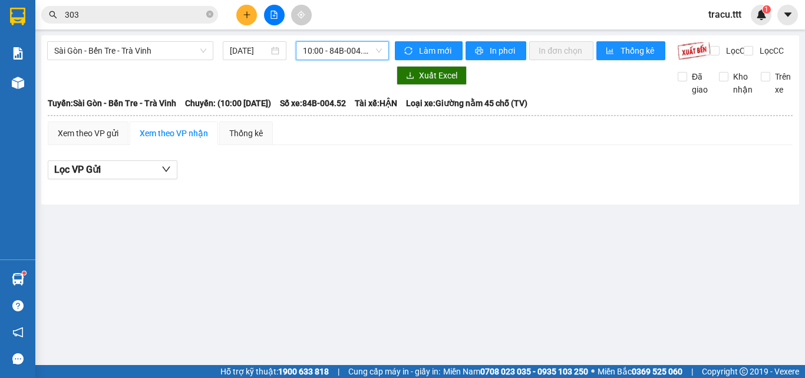
click at [374, 53] on span "10:00 - 84B-004.52" at bounding box center [342, 51] width 79 height 18
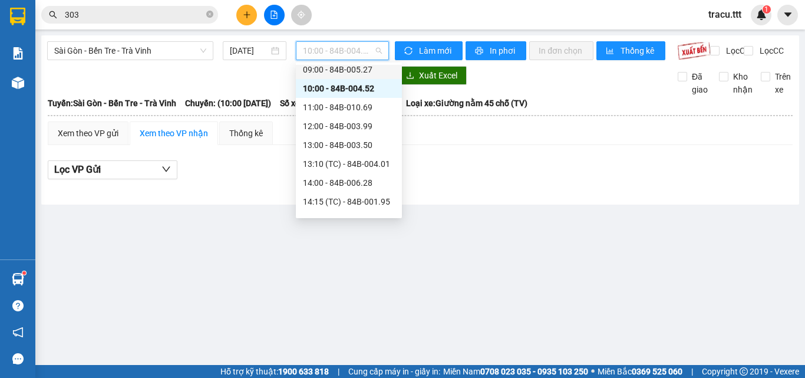
click at [365, 71] on div "09:00 - 84B-005.27" at bounding box center [349, 69] width 92 height 13
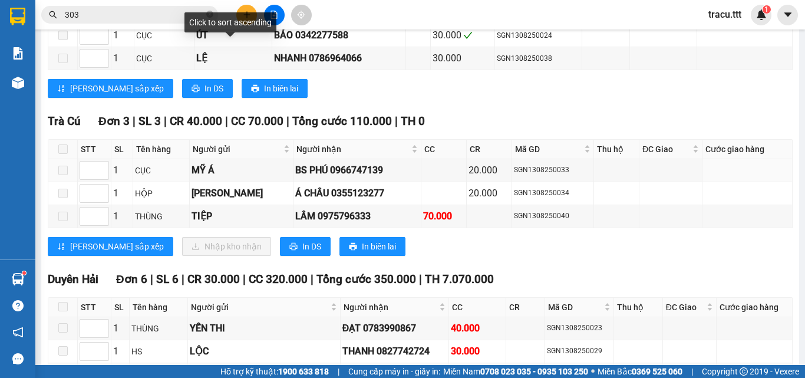
scroll to position [884, 0]
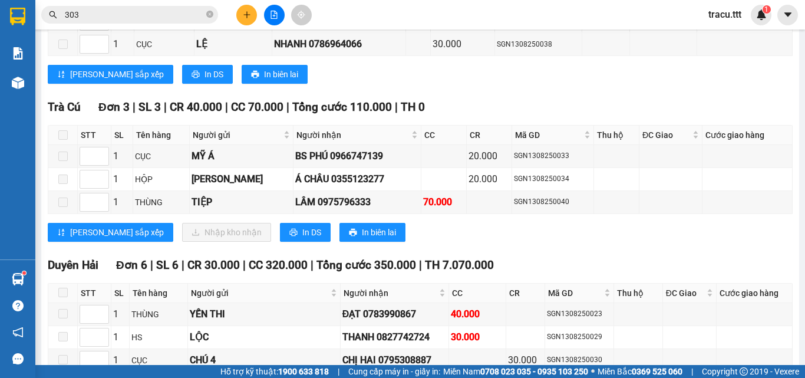
click at [65, 140] on span at bounding box center [62, 134] width 9 height 9
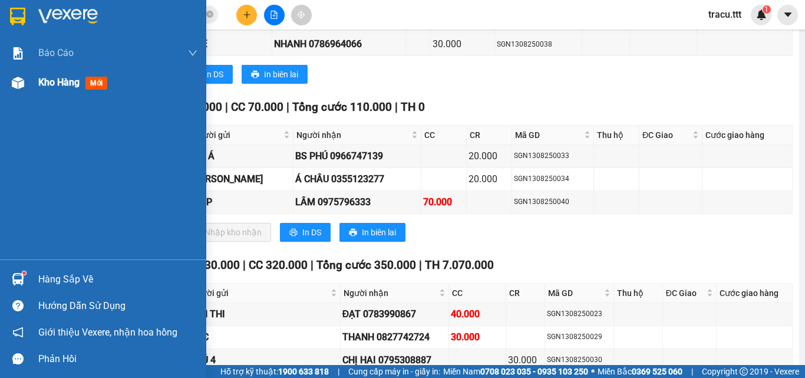
click at [44, 85] on span "Kho hàng" at bounding box center [58, 82] width 41 height 11
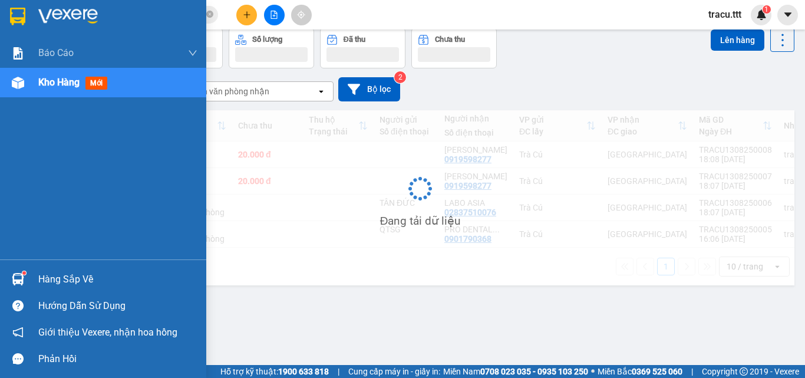
scroll to position [54, 0]
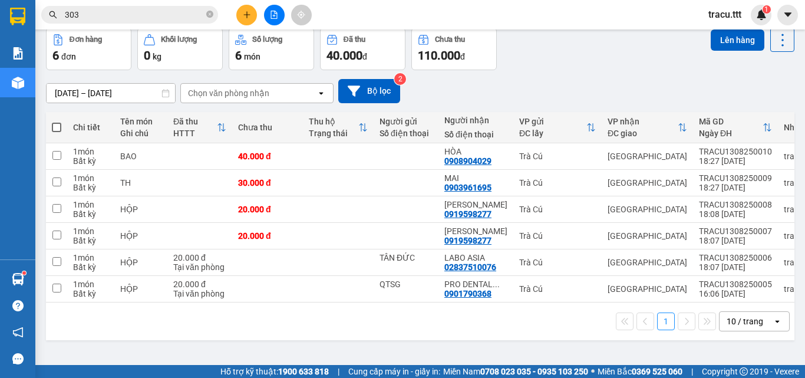
click at [246, 9] on button at bounding box center [246, 15] width 21 height 21
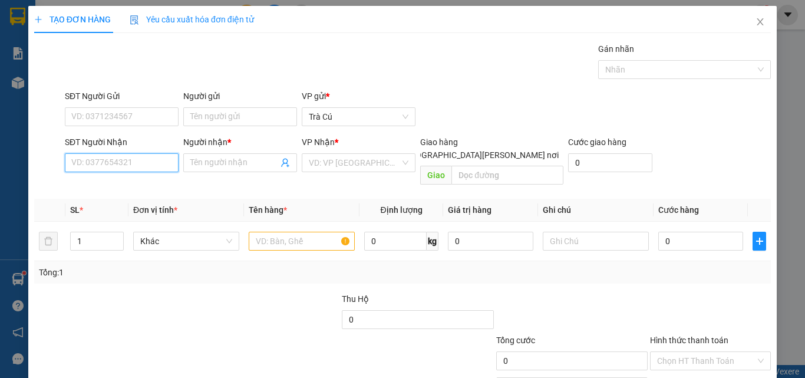
click at [101, 161] on input "SĐT Người Nhận" at bounding box center [122, 162] width 114 height 19
type input "0395618684"
click at [208, 164] on input "Người nhận *" at bounding box center [234, 162] width 88 height 13
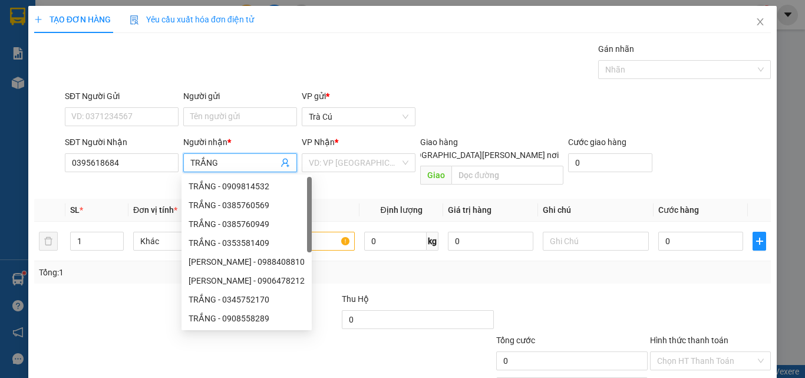
type input "TRẮNG"
click at [330, 149] on div "VP Nhận *" at bounding box center [359, 145] width 114 height 18
click at [332, 155] on input "search" at bounding box center [354, 163] width 91 height 18
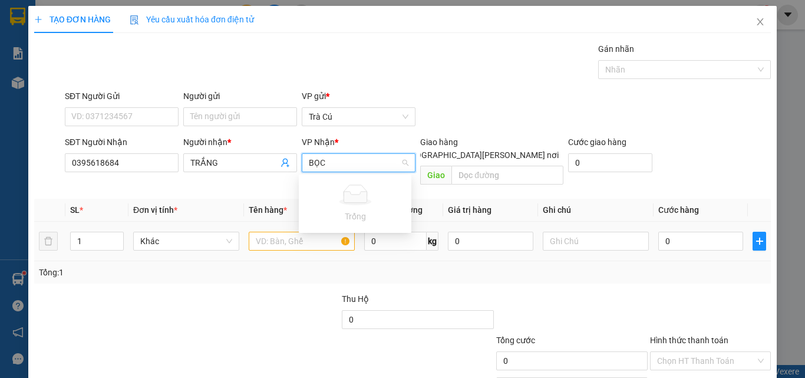
type input "BỌC"
click at [265, 222] on td at bounding box center [302, 241] width 116 height 39
click at [266, 229] on div at bounding box center [302, 241] width 106 height 24
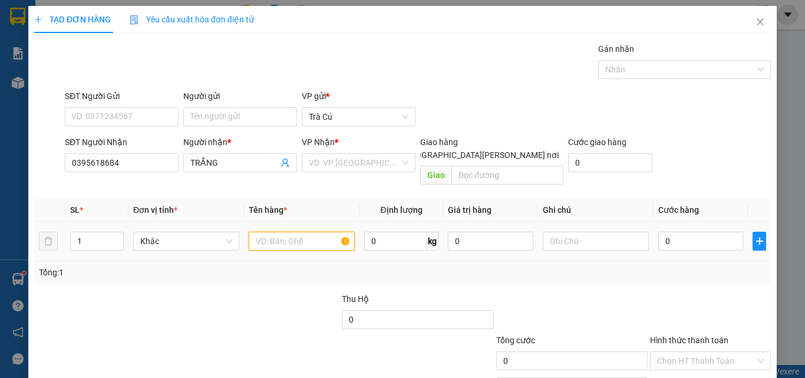
click at [266, 232] on input "text" at bounding box center [302, 241] width 106 height 19
type input "BỌC ĐEN"
click at [693, 232] on input "0" at bounding box center [700, 241] width 85 height 19
type input "4"
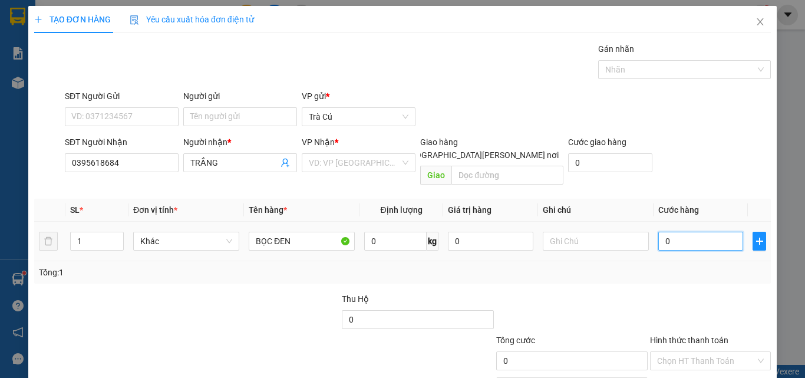
type input "4"
type input "40"
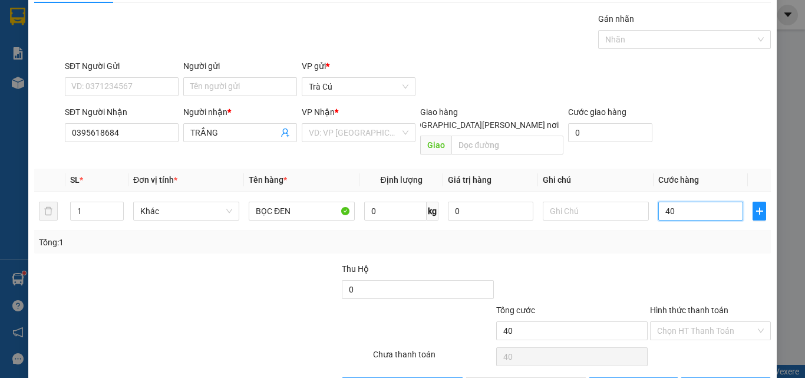
scroll to position [58, 0]
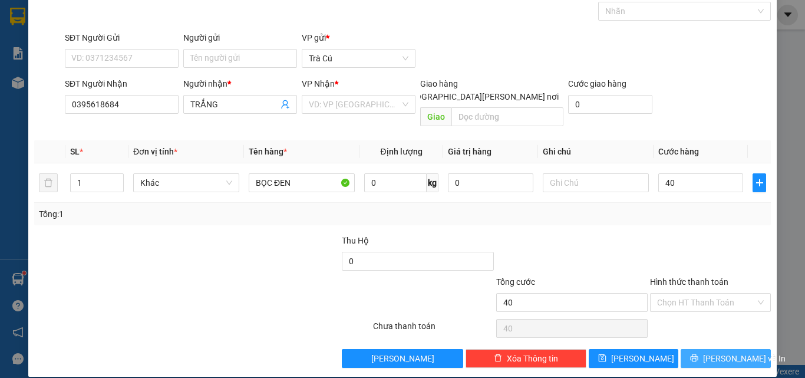
type input "40.000"
click at [687, 349] on button "[PERSON_NAME] và In" at bounding box center [726, 358] width 90 height 19
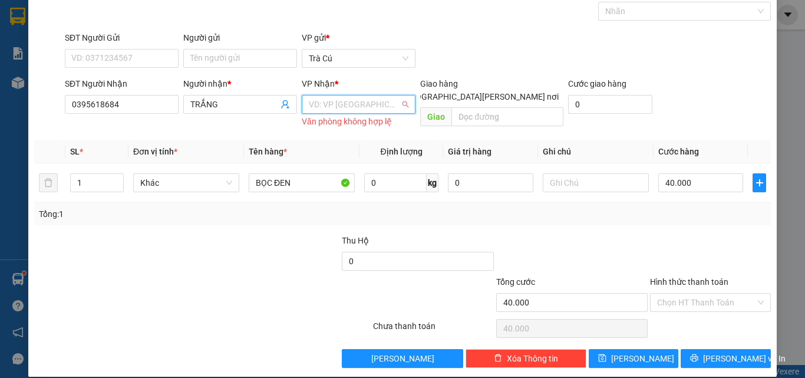
click at [360, 110] on input "search" at bounding box center [354, 104] width 91 height 18
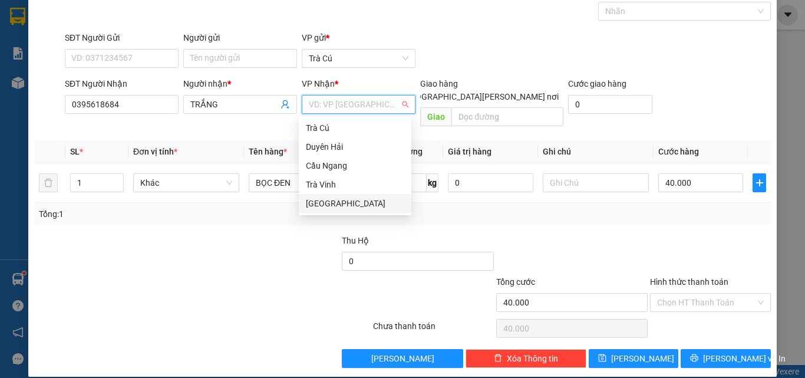
click at [341, 201] on div "[GEOGRAPHIC_DATA]" at bounding box center [355, 203] width 98 height 13
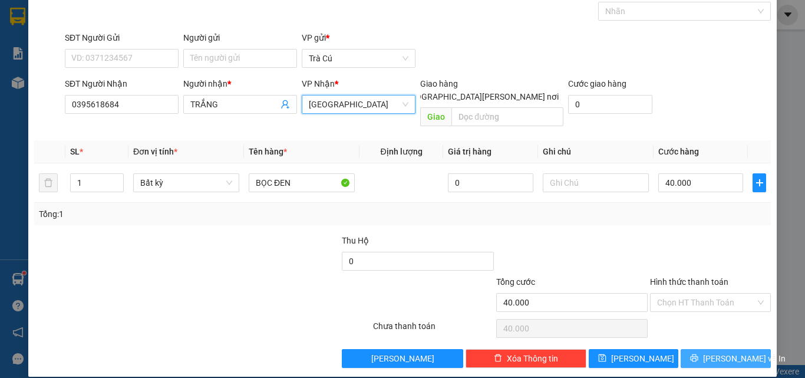
click at [704, 349] on button "[PERSON_NAME] và In" at bounding box center [726, 358] width 90 height 19
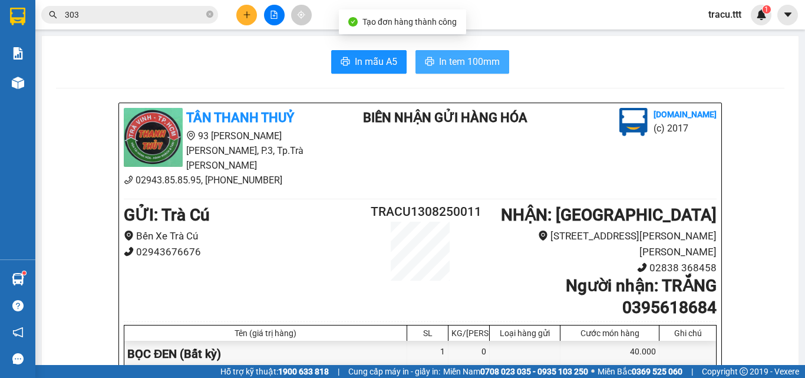
click at [471, 54] on button "In tem 100mm" at bounding box center [463, 62] width 94 height 24
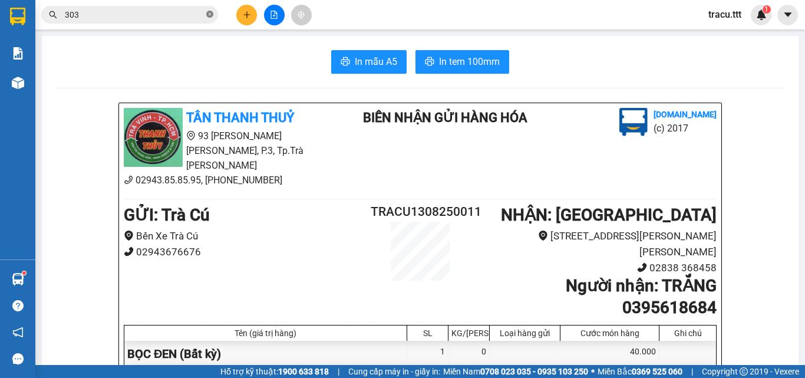
click at [210, 15] on icon "close-circle" at bounding box center [209, 14] width 7 height 7
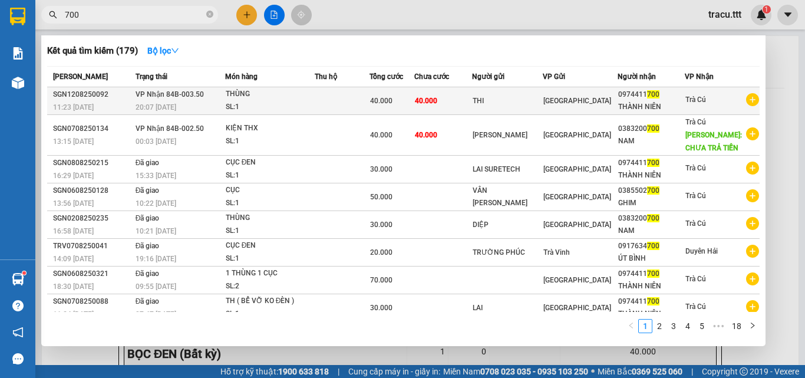
type input "700"
click at [434, 102] on span "40.000" at bounding box center [426, 101] width 22 height 8
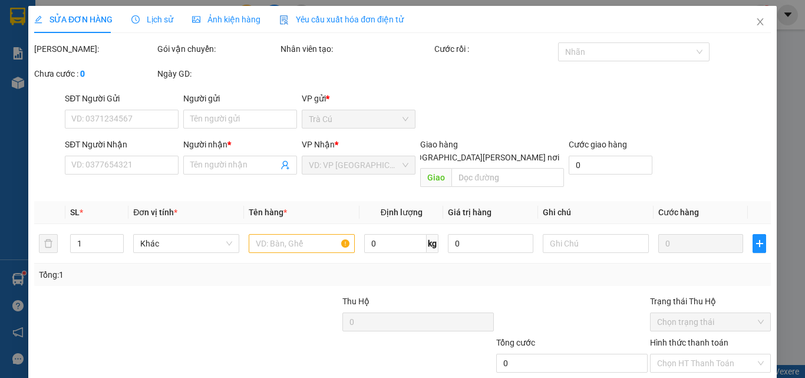
type input "THI"
type input "0974411700"
type input "THÀNH NIÊN"
type input "40.000"
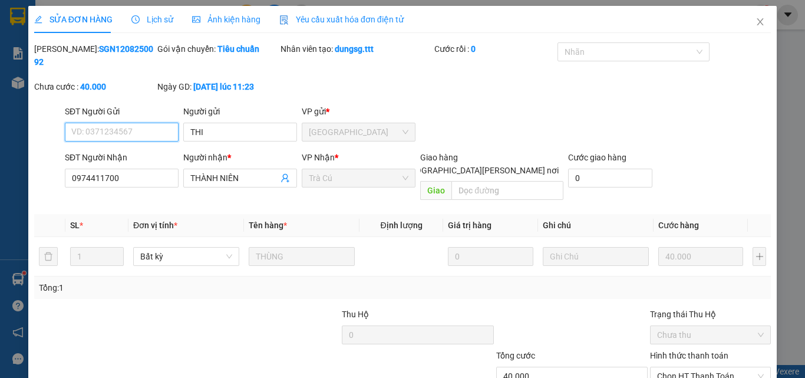
scroll to position [55, 0]
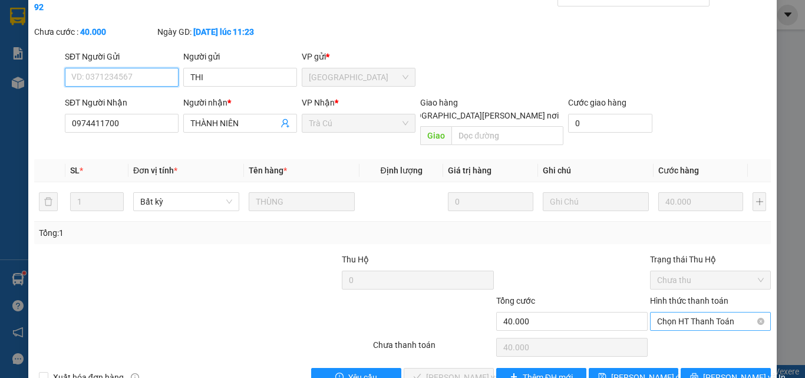
click at [698, 312] on span "Chọn HT Thanh Toán" at bounding box center [710, 321] width 107 height 18
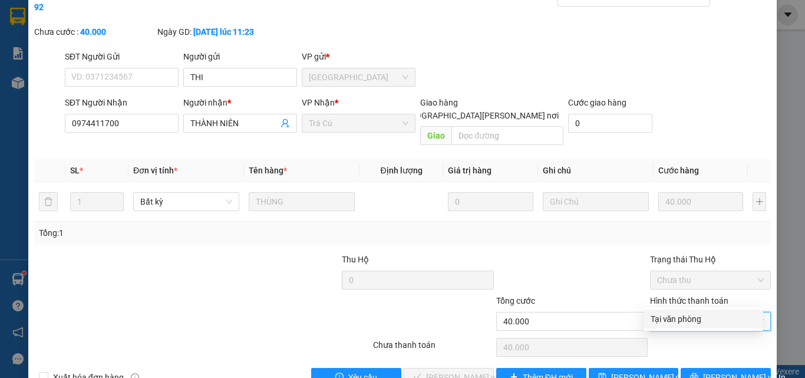
click at [688, 324] on div "Tại văn phòng" at bounding box center [704, 318] width 106 height 13
type input "0"
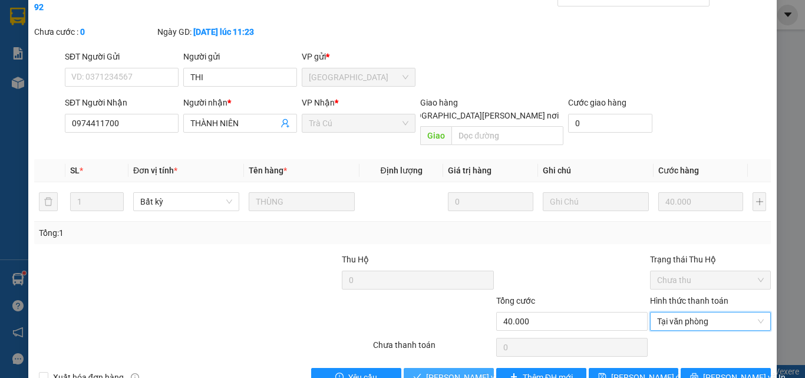
click at [476, 371] on span "[PERSON_NAME] và [PERSON_NAME] hàng" at bounding box center [505, 377] width 159 height 13
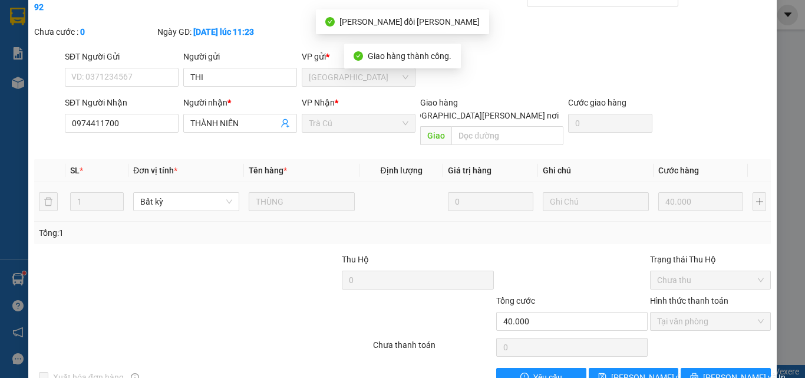
scroll to position [0, 0]
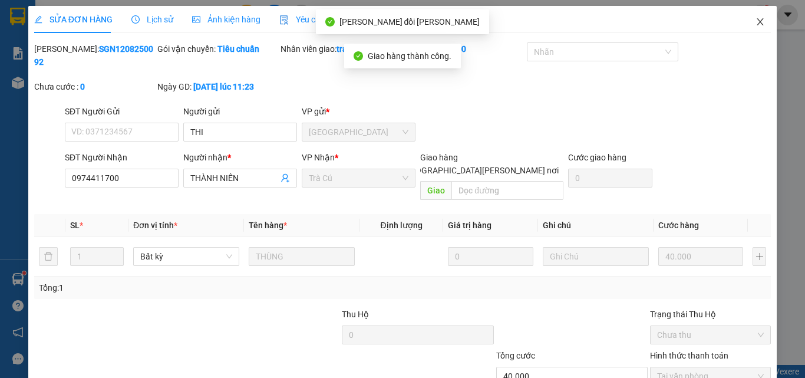
click at [753, 17] on span "Close" at bounding box center [760, 22] width 33 height 33
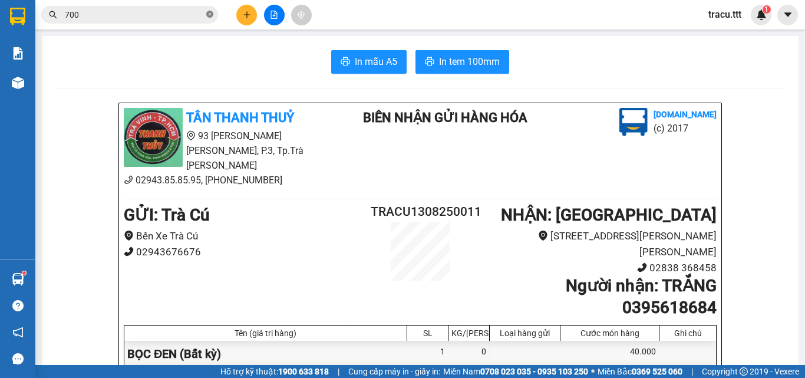
click at [209, 11] on icon "close-circle" at bounding box center [209, 14] width 7 height 7
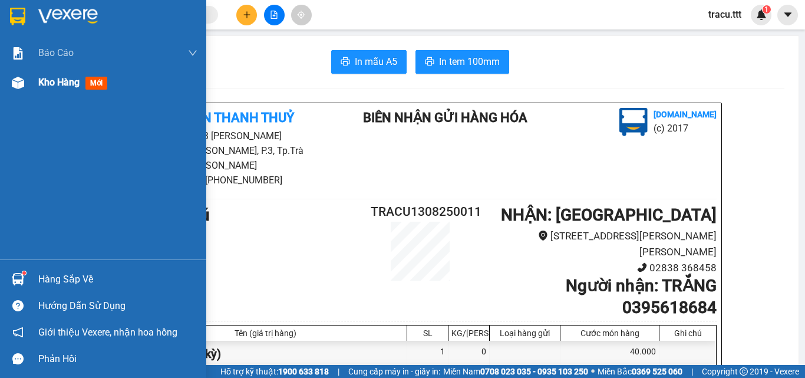
click at [56, 85] on span "Kho hàng" at bounding box center [58, 82] width 41 height 11
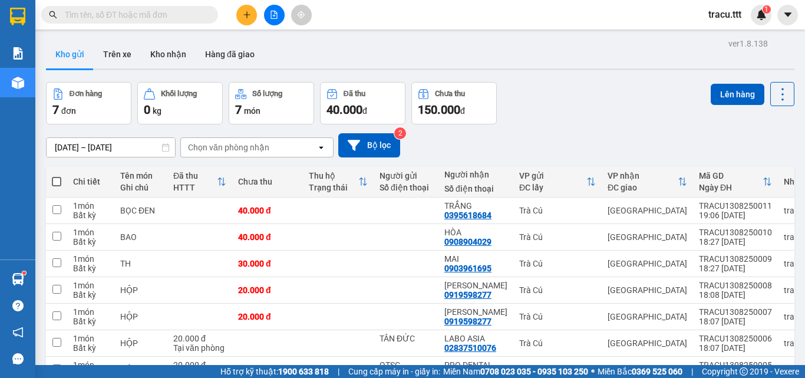
click at [197, 14] on input "text" at bounding box center [134, 14] width 139 height 13
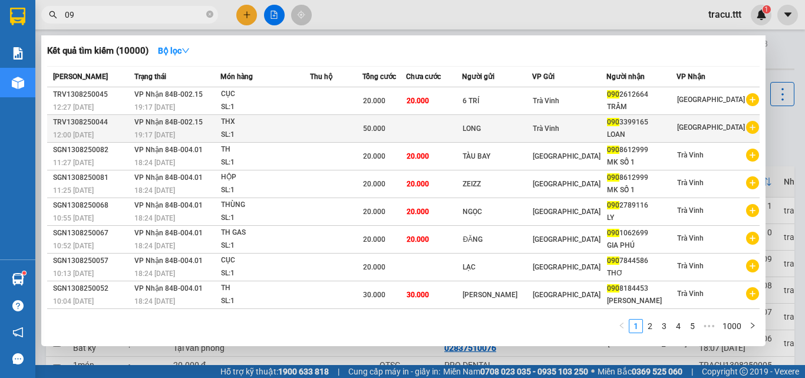
type input "0"
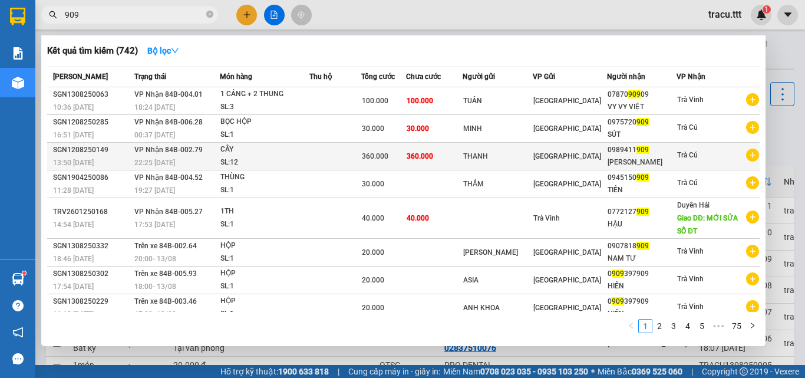
type input "909"
click at [607, 151] on div "[GEOGRAPHIC_DATA]" at bounding box center [569, 156] width 73 height 13
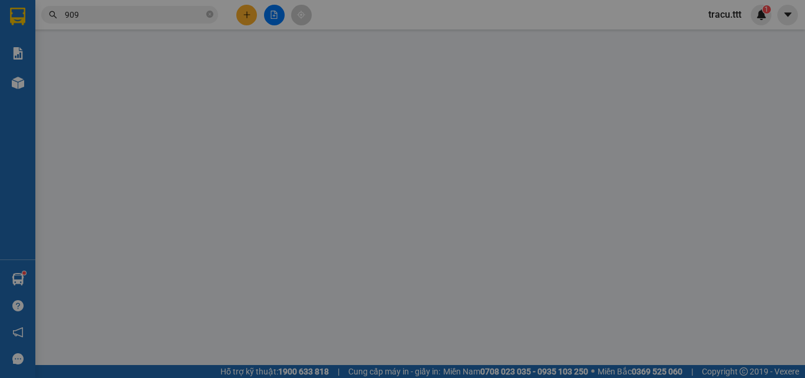
type input "THANH"
type input "0989411909"
type input "[PERSON_NAME]"
type input "360.000"
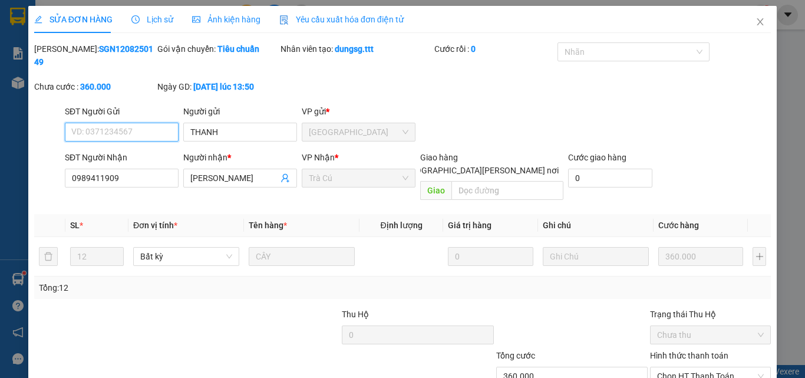
scroll to position [55, 0]
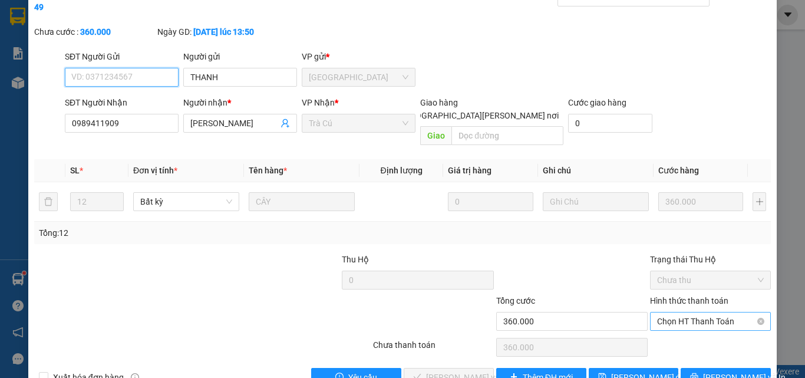
click at [700, 312] on span "Chọn HT Thanh Toán" at bounding box center [710, 321] width 107 height 18
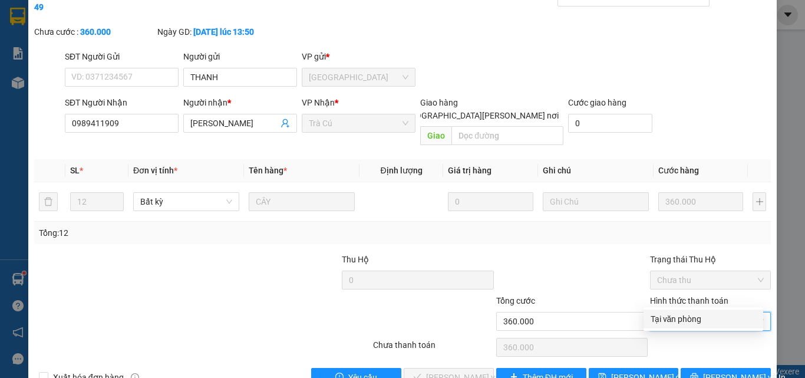
drag, startPoint x: 690, startPoint y: 312, endPoint x: 630, endPoint y: 328, distance: 62.2
click at [690, 312] on div "Tại văn phòng" at bounding box center [704, 318] width 106 height 13
type input "0"
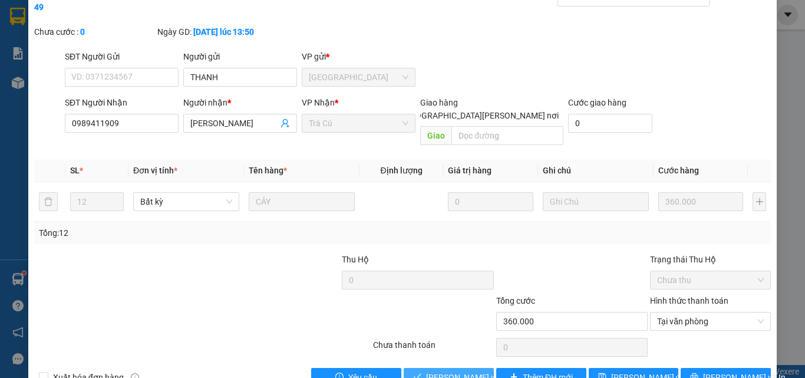
click at [466, 371] on span "[PERSON_NAME] và [PERSON_NAME] hàng" at bounding box center [505, 377] width 159 height 13
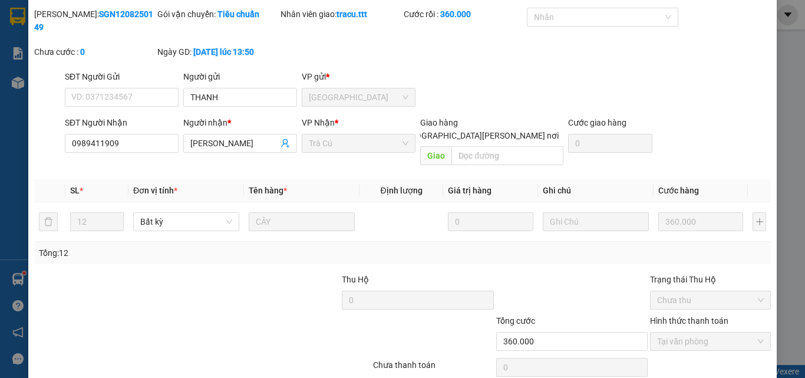
scroll to position [0, 0]
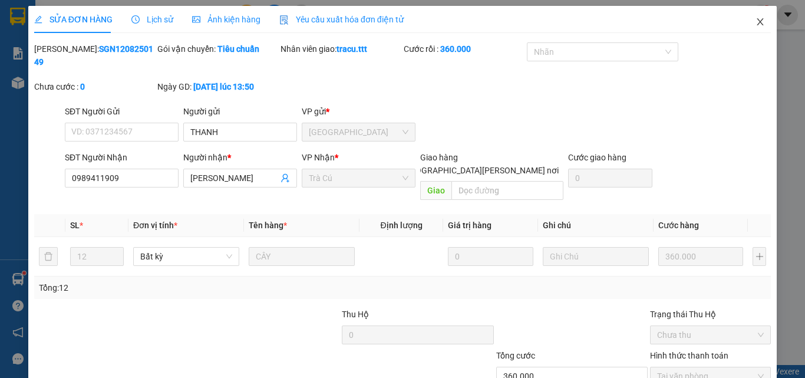
click at [756, 21] on icon "close" at bounding box center [760, 21] width 9 height 9
